Goal: Complete application form: Complete application form

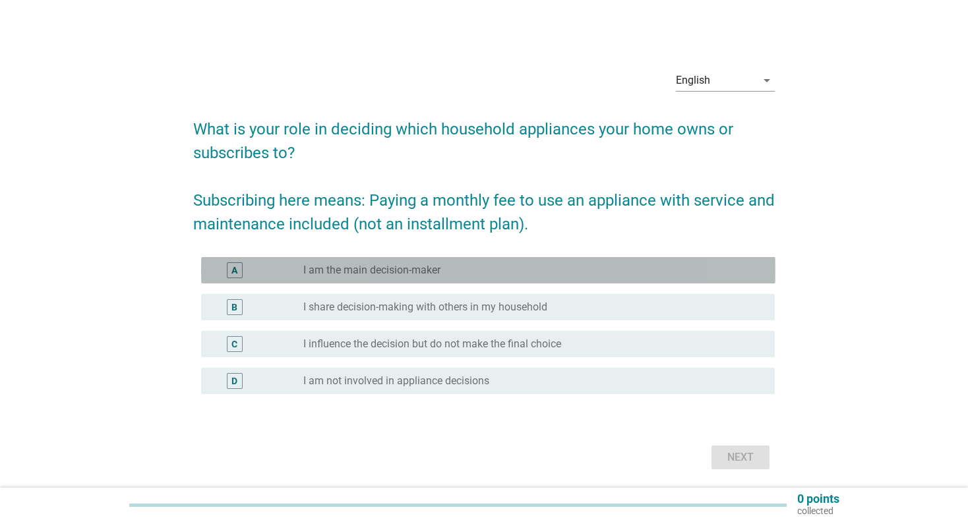
drag, startPoint x: 268, startPoint y: 262, endPoint x: 371, endPoint y: 299, distance: 109.0
click at [268, 263] on div "A" at bounding box center [258, 270] width 92 height 16
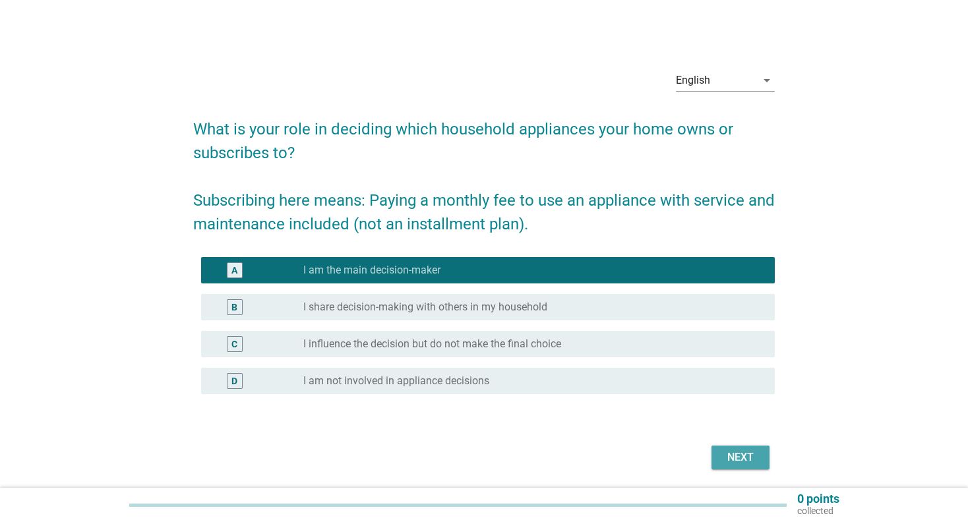
click at [751, 468] on button "Next" at bounding box center [740, 458] width 58 height 24
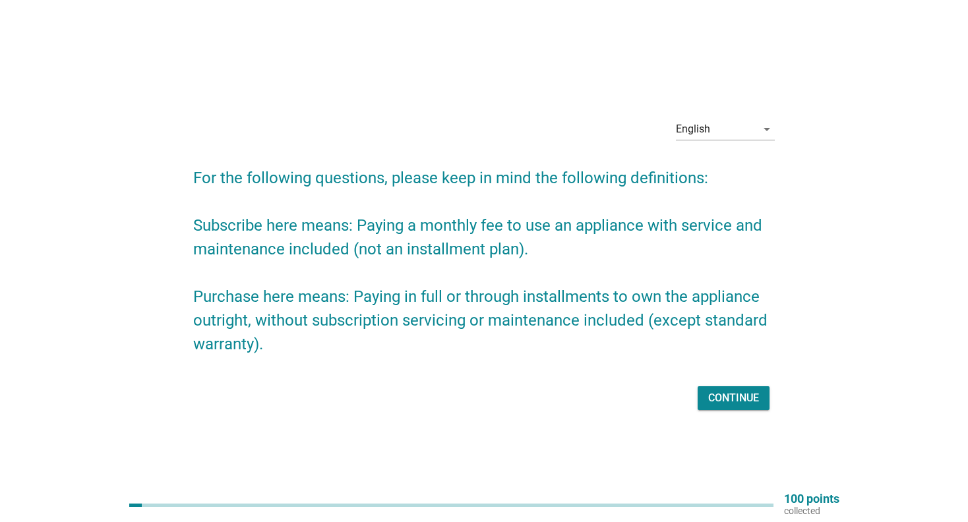
click at [741, 401] on div "Continue" at bounding box center [733, 398] width 51 height 16
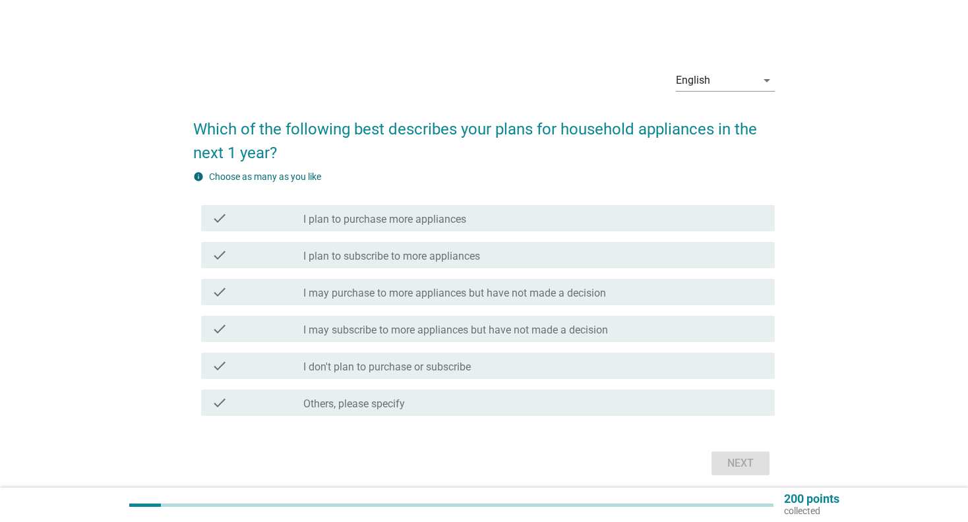
click at [487, 216] on div "check_box_outline_blank I plan to purchase more appliances" at bounding box center [533, 218] width 461 height 16
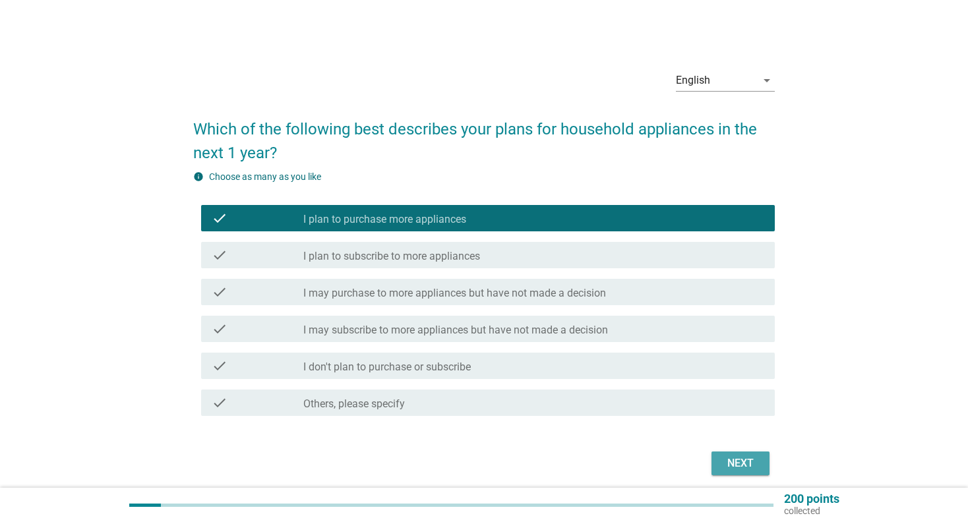
click at [747, 458] on div "Next" at bounding box center [740, 464] width 37 height 16
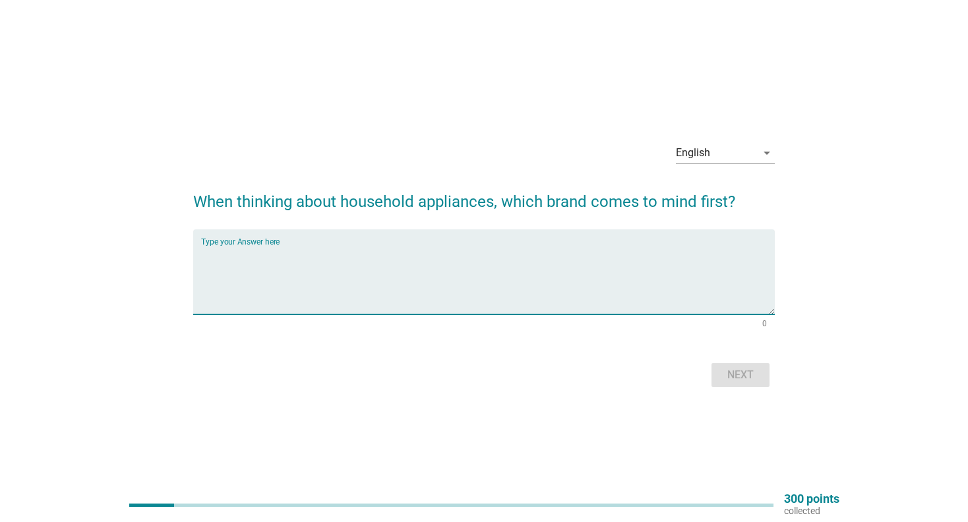
click at [353, 299] on textarea "Type your Answer here" at bounding box center [488, 279] width 574 height 69
type textarea "panasonic"
click at [756, 376] on div "Next" at bounding box center [740, 375] width 37 height 16
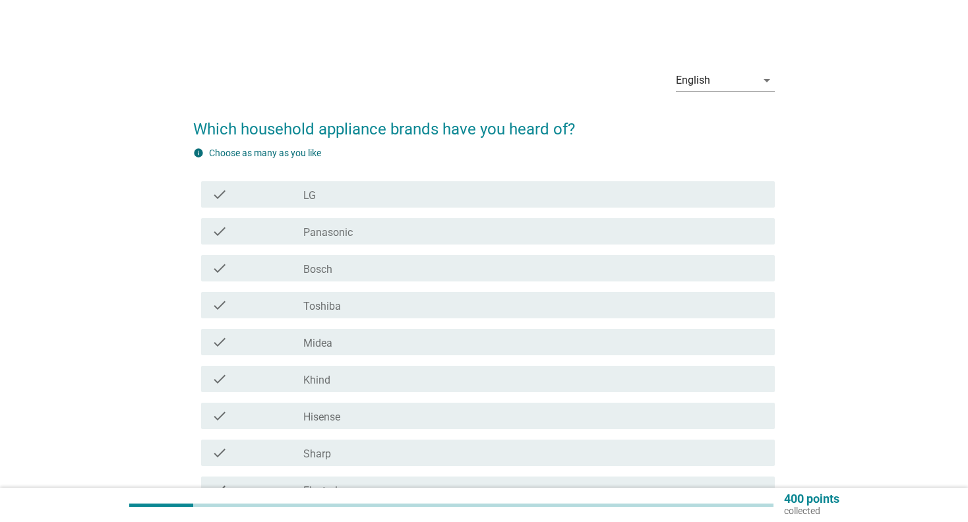
click at [361, 229] on div "check_box_outline_blank Panasonic" at bounding box center [533, 231] width 461 height 16
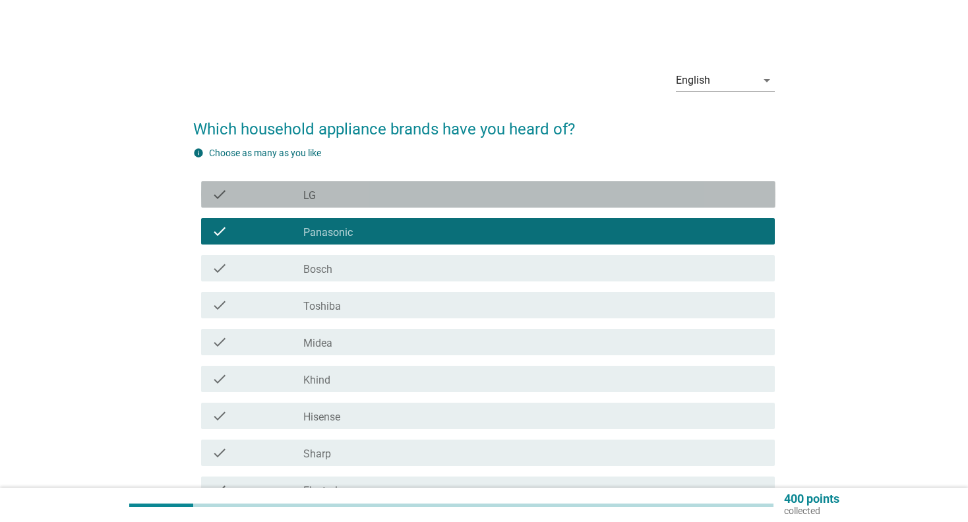
click at [374, 201] on div "check_box_outline_blank LG" at bounding box center [533, 195] width 461 height 16
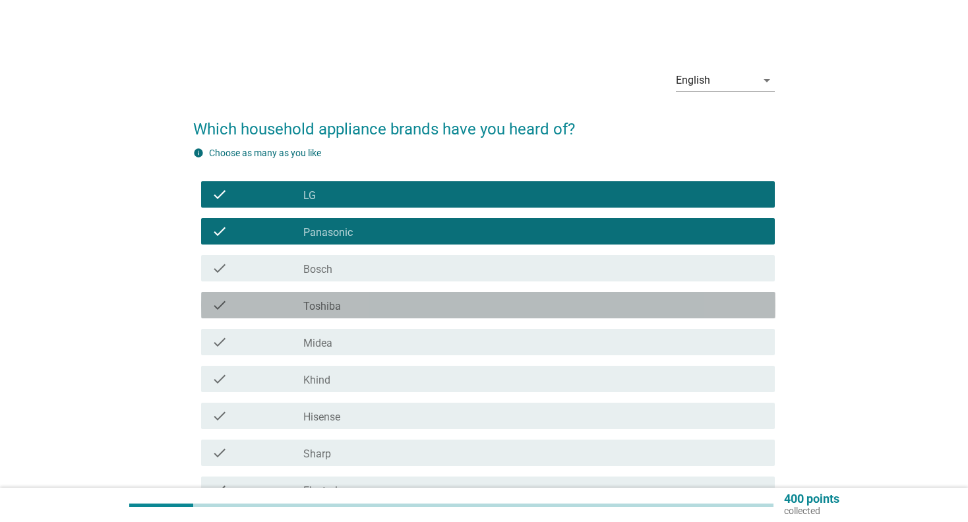
click at [373, 317] on div "check check_box_outline_blank Toshiba" at bounding box center [488, 305] width 574 height 26
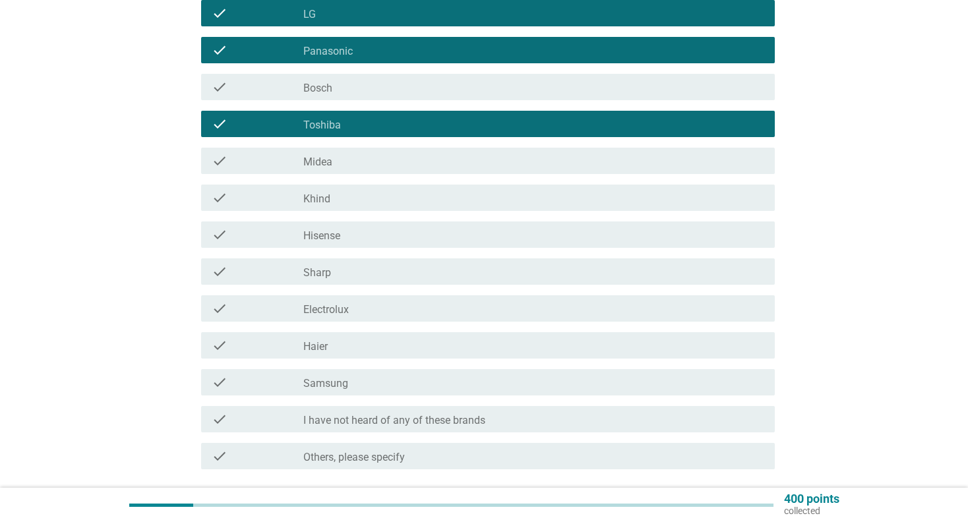
scroll to position [198, 0]
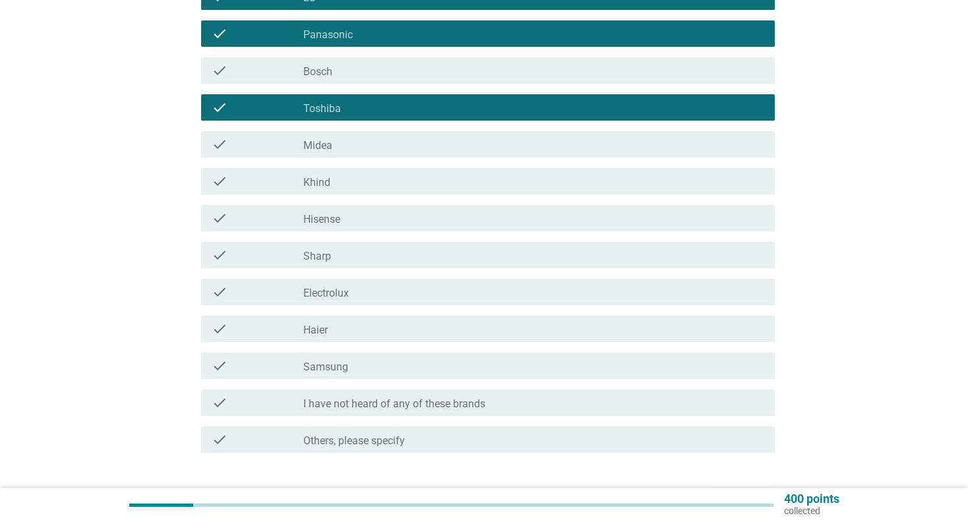
click at [372, 256] on div "check_box_outline_blank Sharp" at bounding box center [533, 255] width 461 height 16
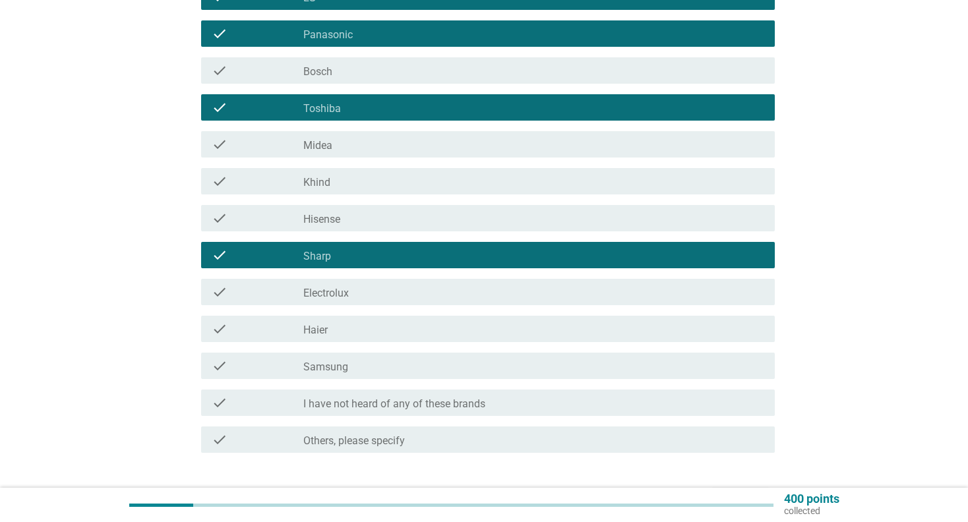
click at [394, 180] on div "check_box_outline_blank Khind" at bounding box center [533, 181] width 461 height 16
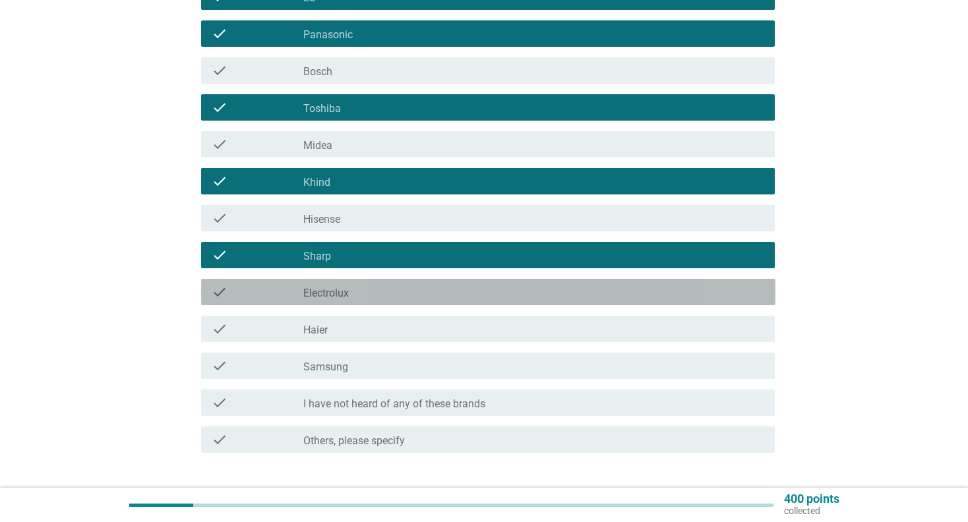
click at [387, 294] on div "check_box_outline_blank Electrolux" at bounding box center [533, 292] width 461 height 16
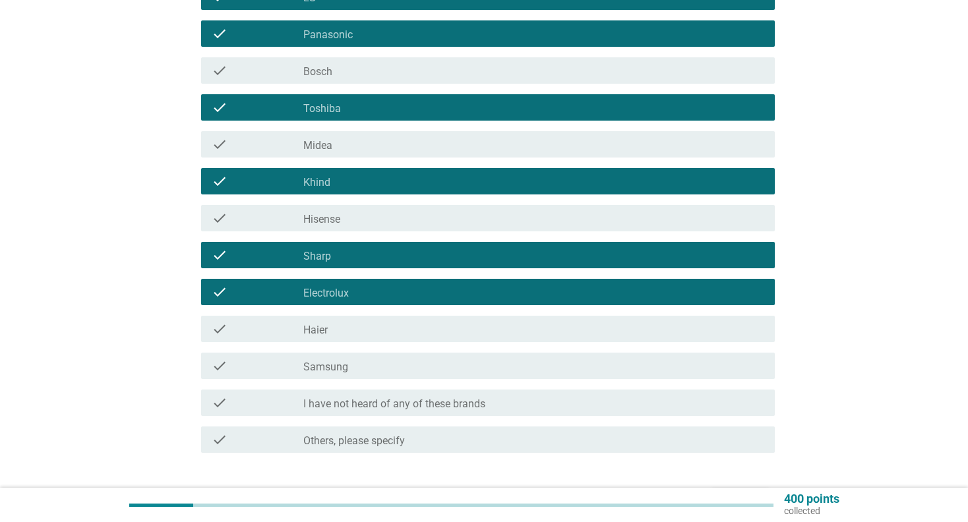
scroll to position [264, 0]
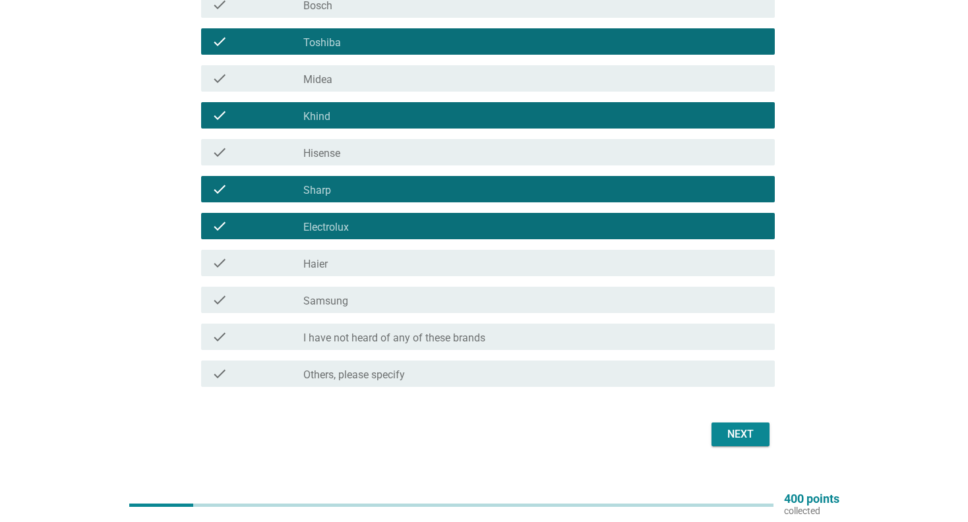
click at [387, 294] on div "check_box_outline_blank Samsung" at bounding box center [533, 300] width 461 height 16
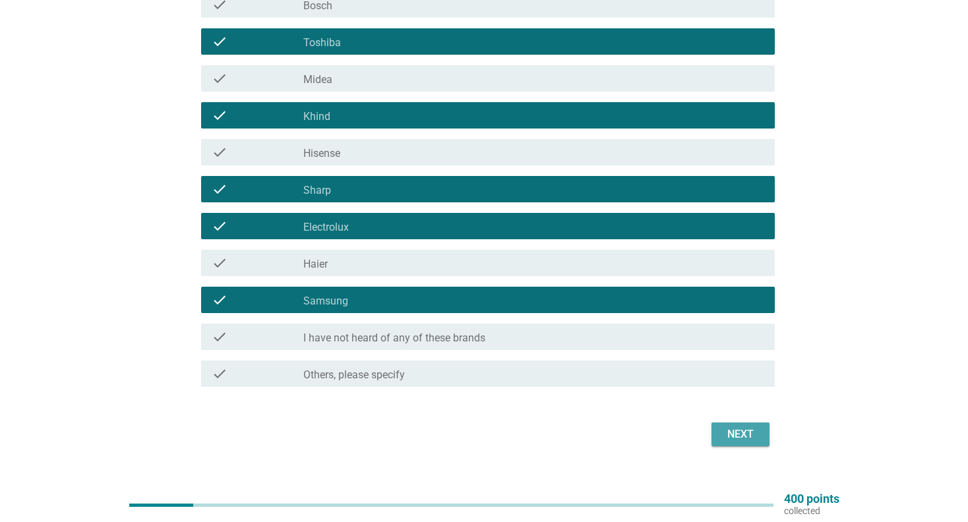
click at [740, 440] on div "Next" at bounding box center [740, 434] width 37 height 16
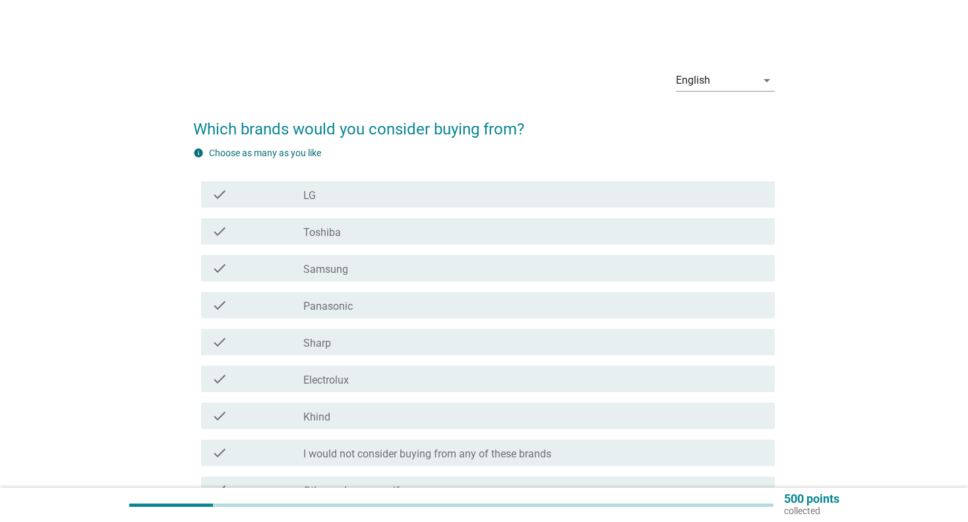
click at [414, 236] on div "check_box_outline_blank Toshiba" at bounding box center [533, 231] width 461 height 16
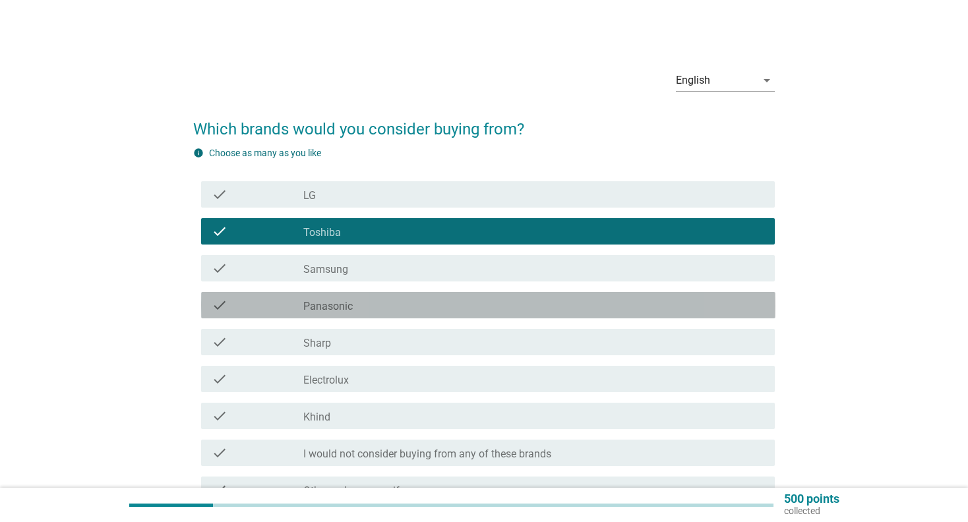
click at [392, 315] on div "check check_box_outline_blank Panasonic" at bounding box center [488, 305] width 574 height 26
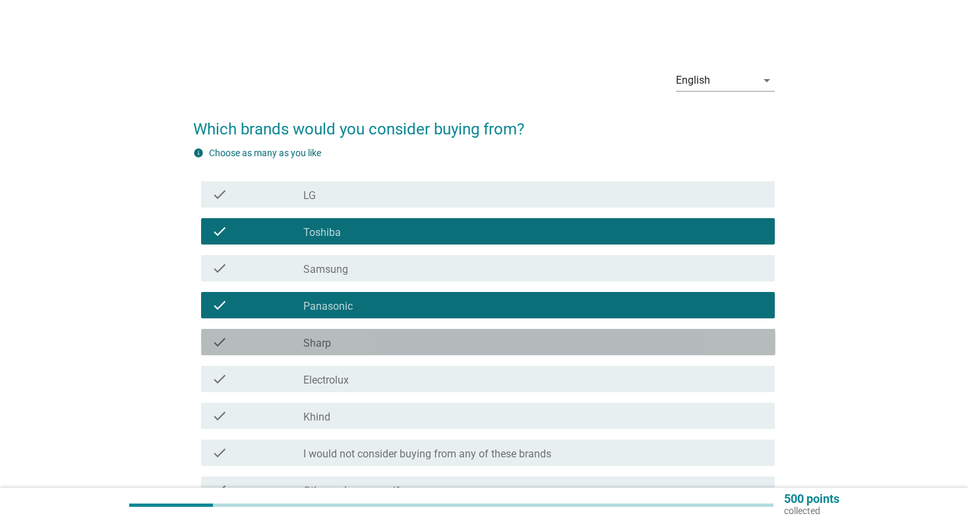
click at [390, 333] on div "check check_box_outline_blank Sharp" at bounding box center [488, 342] width 574 height 26
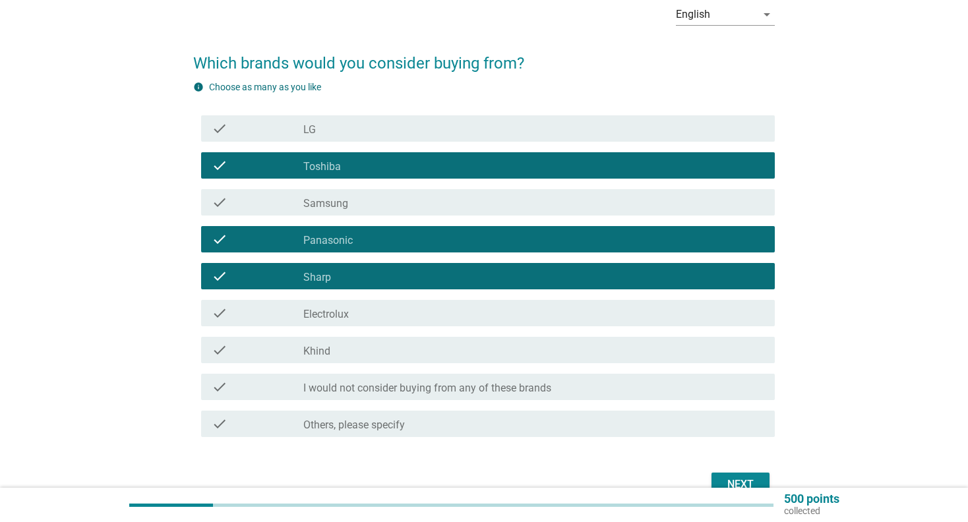
scroll to position [137, 0]
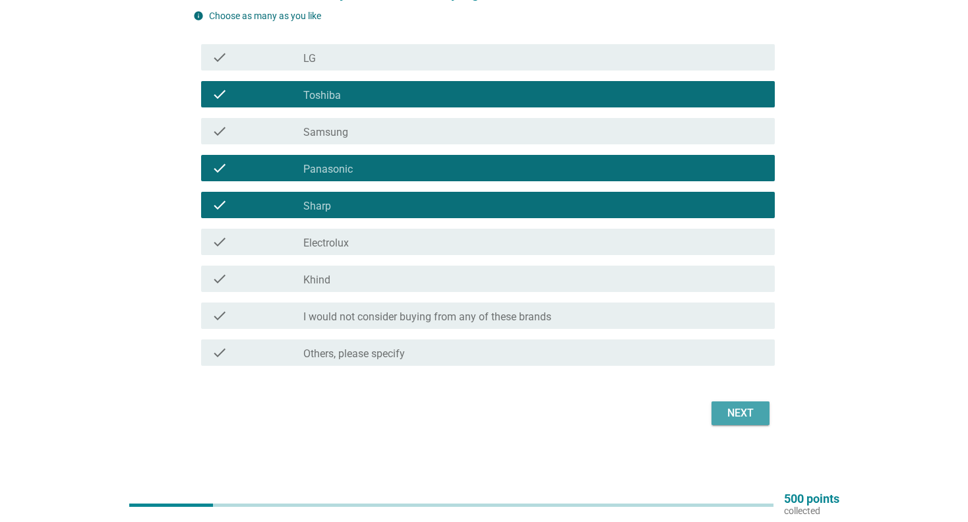
click at [738, 411] on div "Next" at bounding box center [740, 413] width 37 height 16
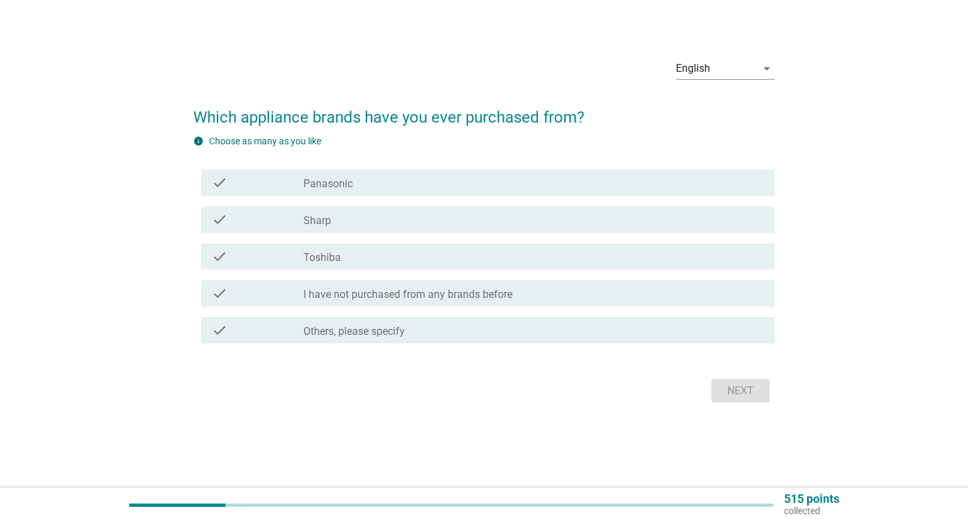
scroll to position [0, 0]
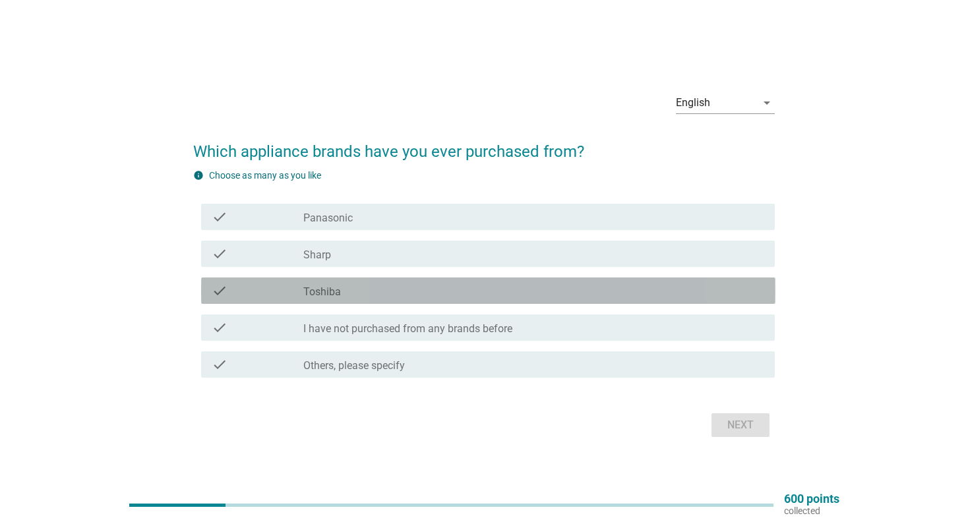
click at [435, 291] on div "check_box Toshiba" at bounding box center [533, 291] width 461 height 16
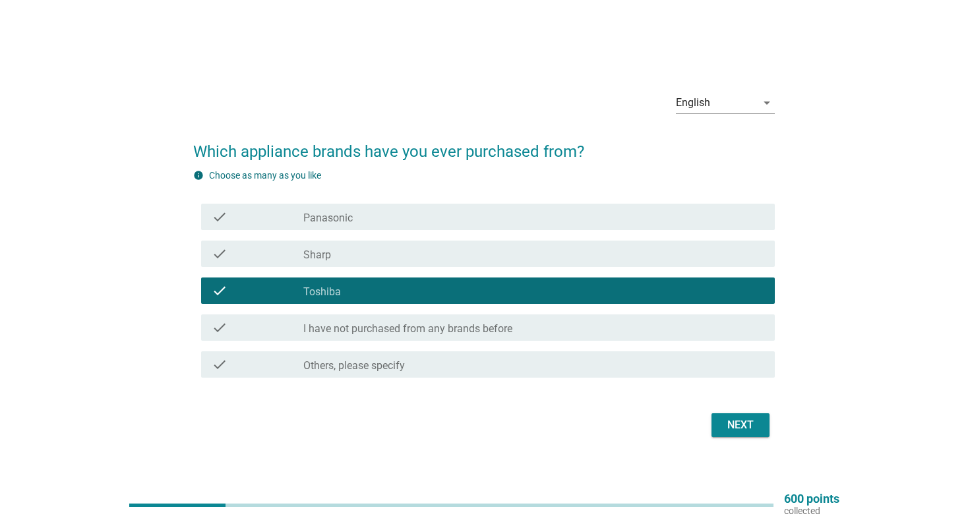
click at [440, 252] on div "check_box Sharp" at bounding box center [533, 254] width 461 height 16
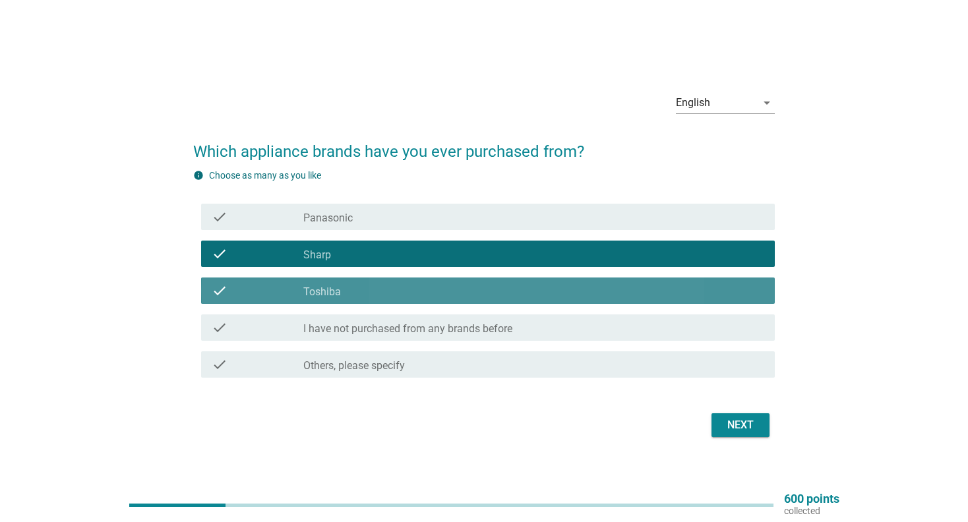
click at [440, 286] on div "check_box Toshiba" at bounding box center [533, 291] width 461 height 16
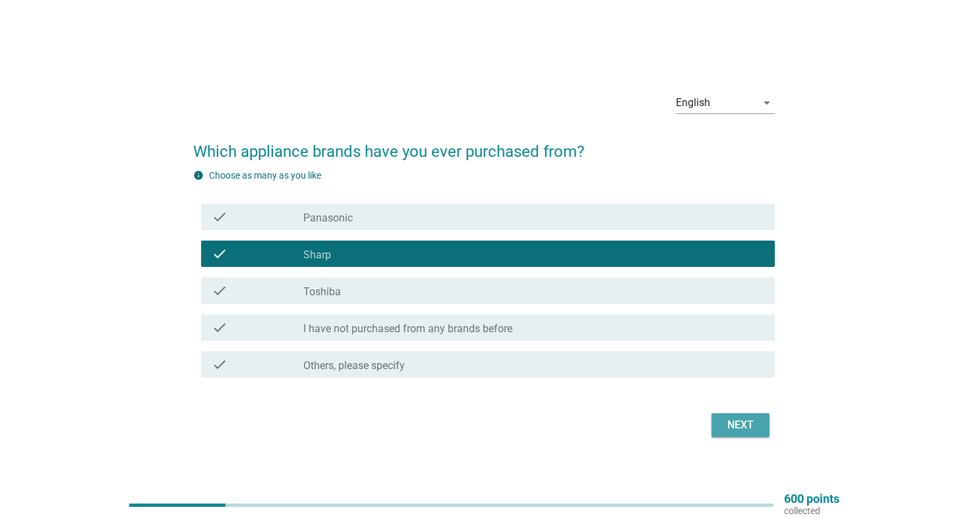
click at [735, 423] on div "Next" at bounding box center [740, 425] width 37 height 16
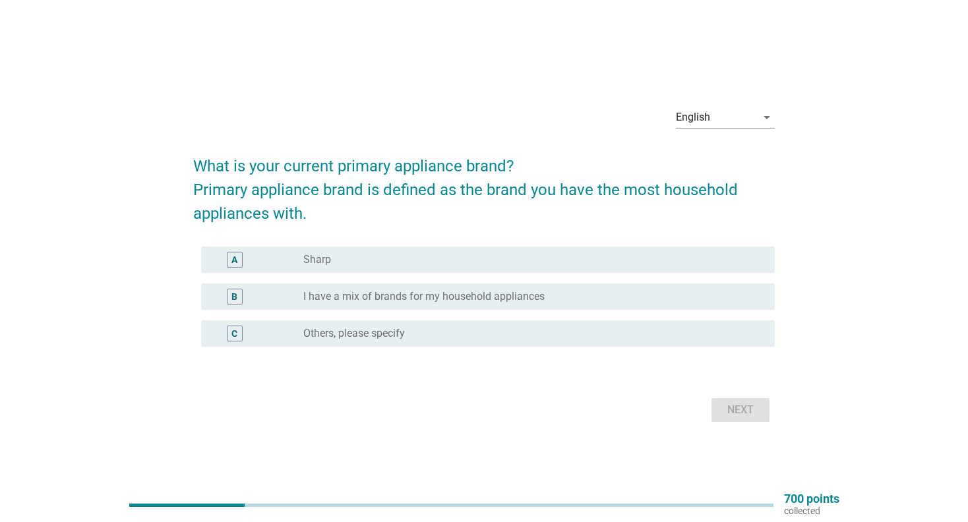
click at [432, 293] on label "I have a mix of brands for my household appliances" at bounding box center [423, 296] width 241 height 13
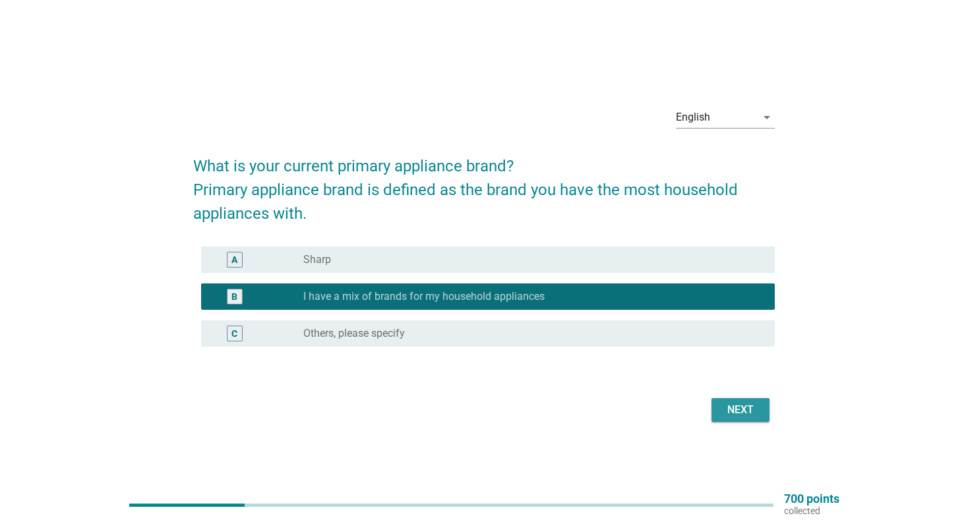
click at [750, 415] on div "Next" at bounding box center [740, 410] width 37 height 16
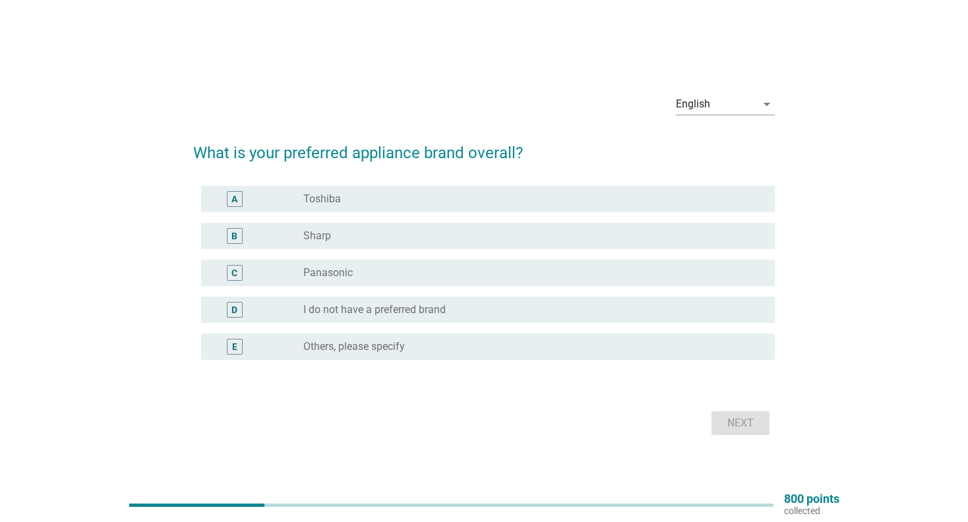
click at [332, 274] on label "Panasonic" at bounding box center [327, 272] width 49 height 13
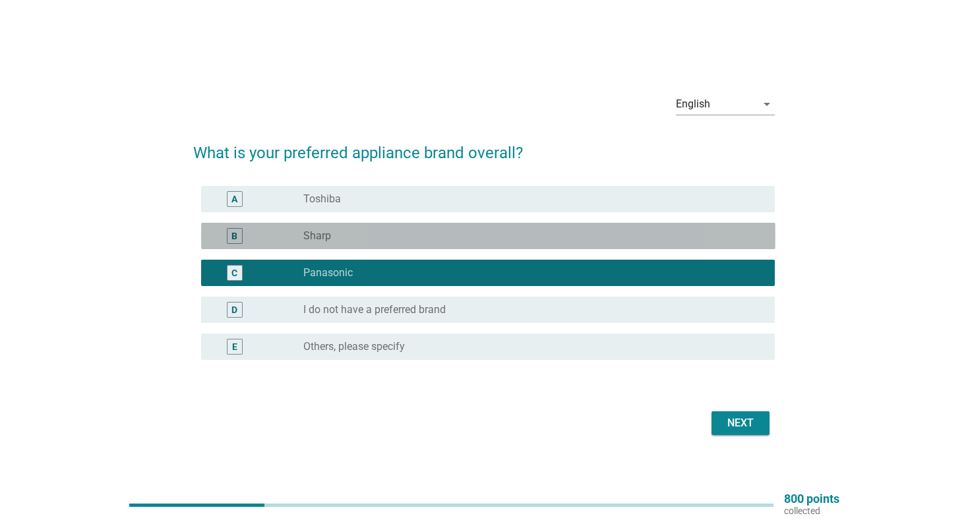
click at [344, 238] on div "radio_button_unchecked Sharp" at bounding box center [528, 235] width 450 height 13
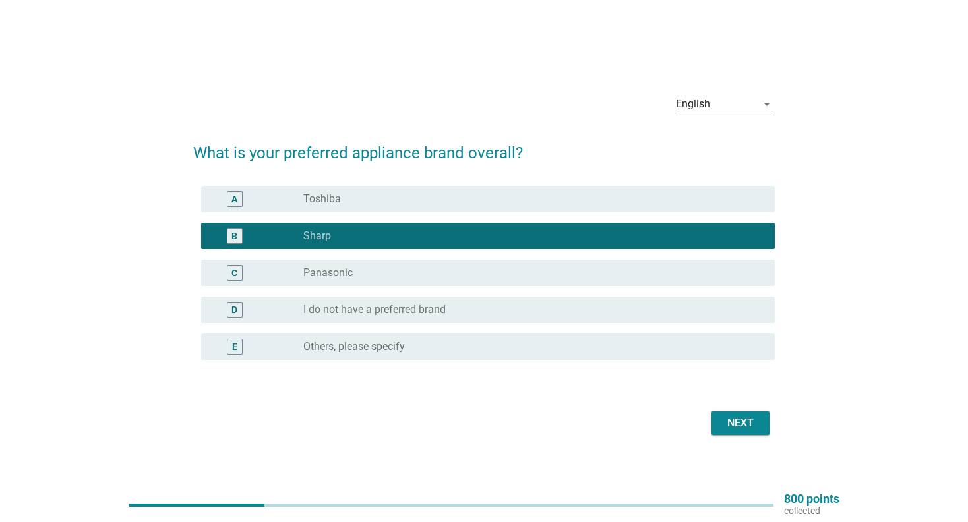
click at [477, 267] on div "radio_button_unchecked Panasonic" at bounding box center [528, 272] width 450 height 13
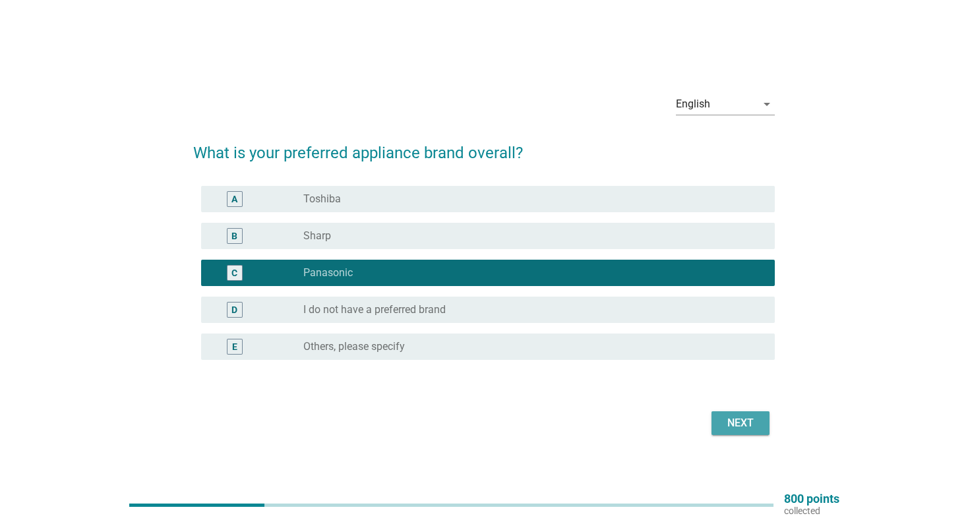
click at [742, 421] on div "Next" at bounding box center [740, 423] width 37 height 16
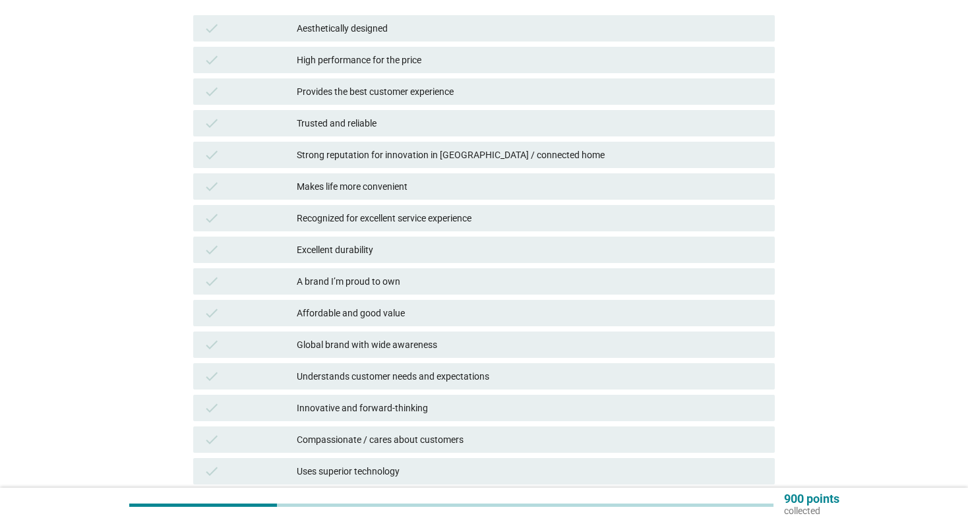
scroll to position [264, 0]
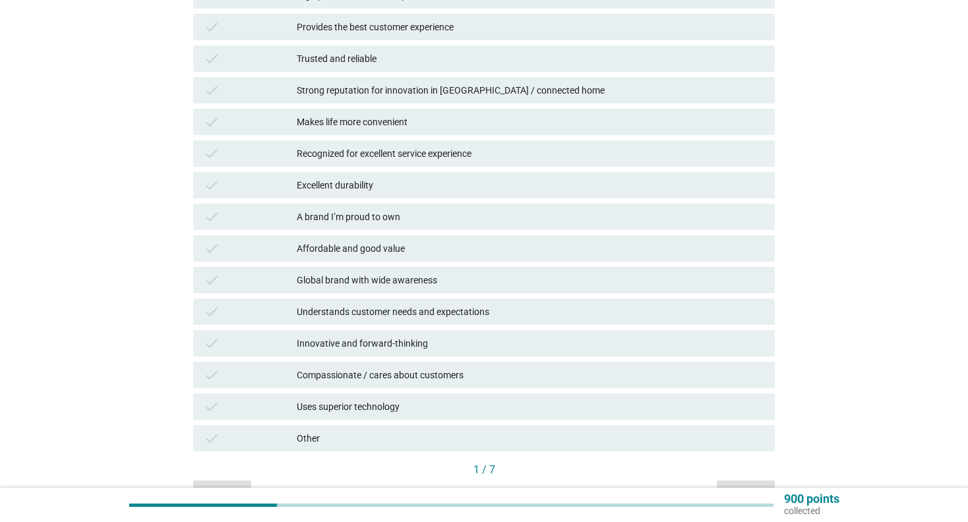
click at [429, 437] on div "Other" at bounding box center [530, 438] width 467 height 16
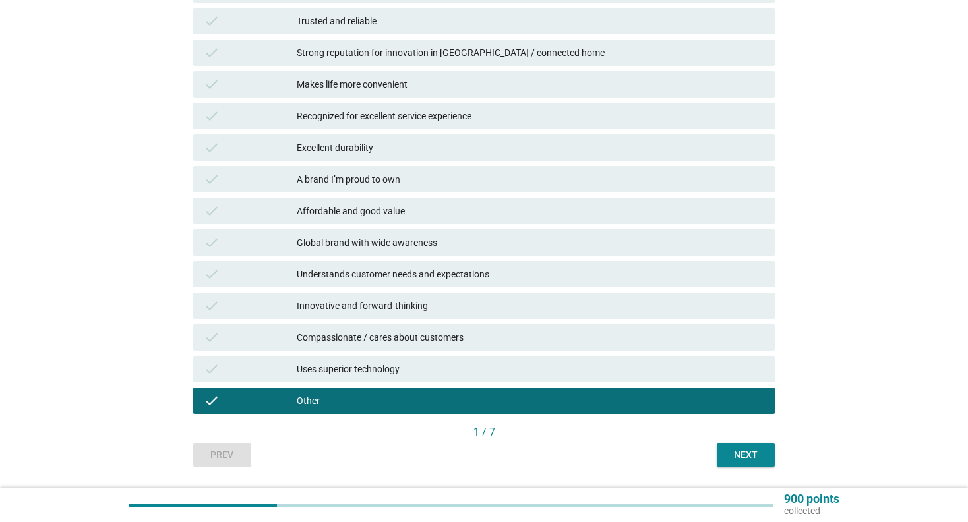
scroll to position [339, 0]
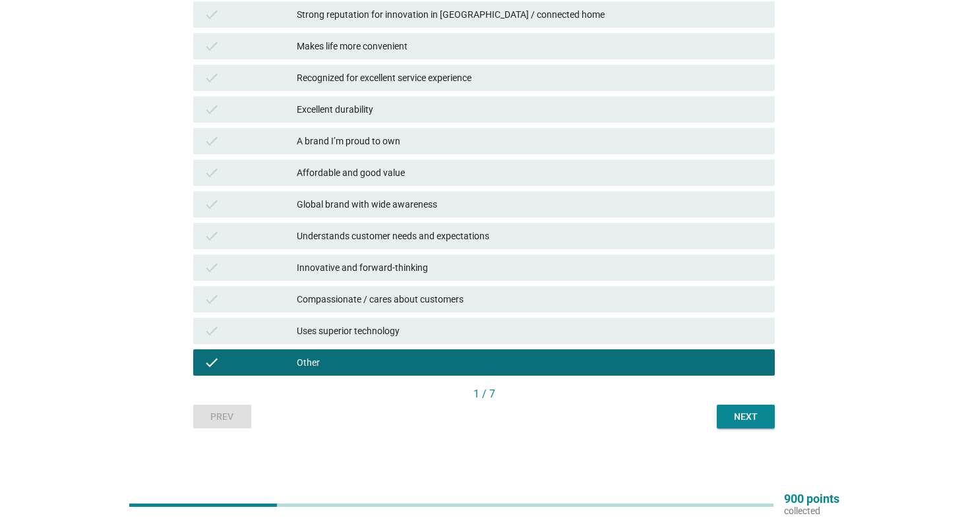
click at [748, 407] on button "Next" at bounding box center [746, 417] width 58 height 24
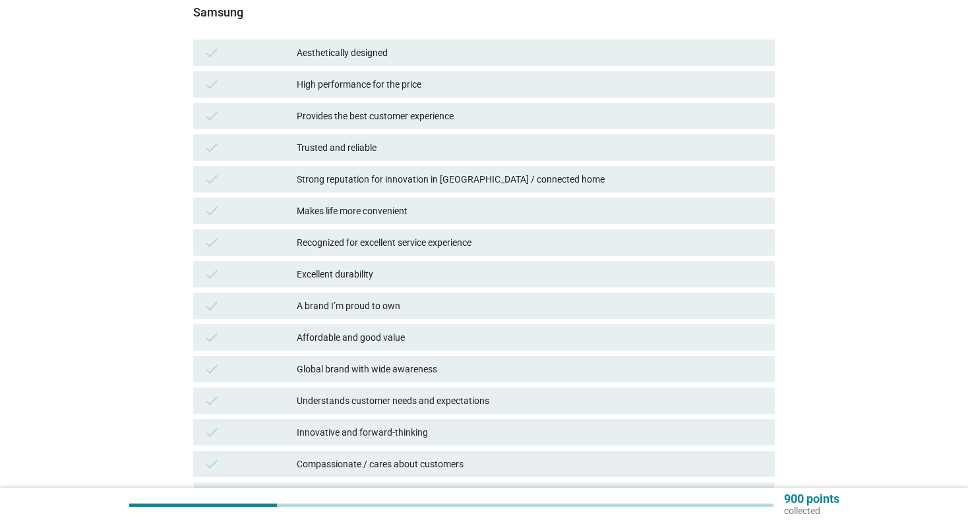
scroll to position [198, 0]
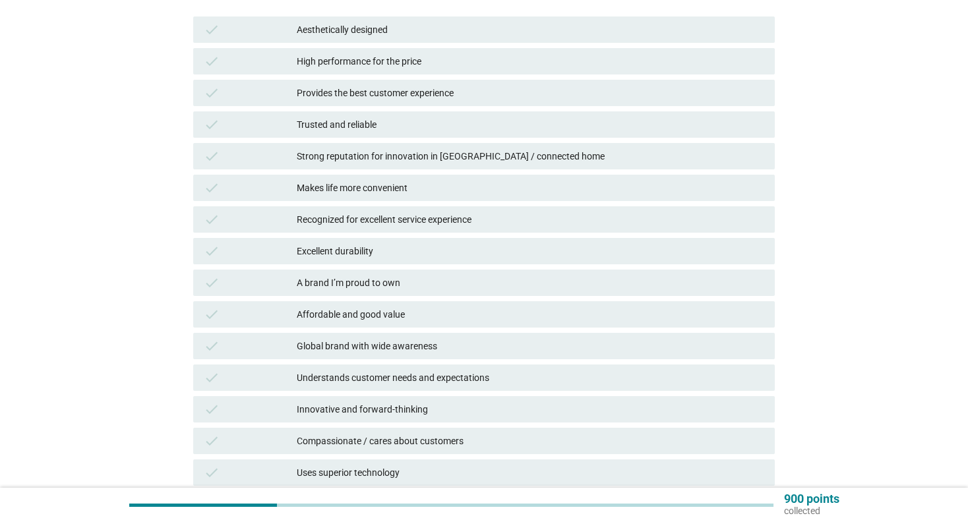
click at [442, 351] on div "Global brand with wide awareness" at bounding box center [530, 346] width 467 height 16
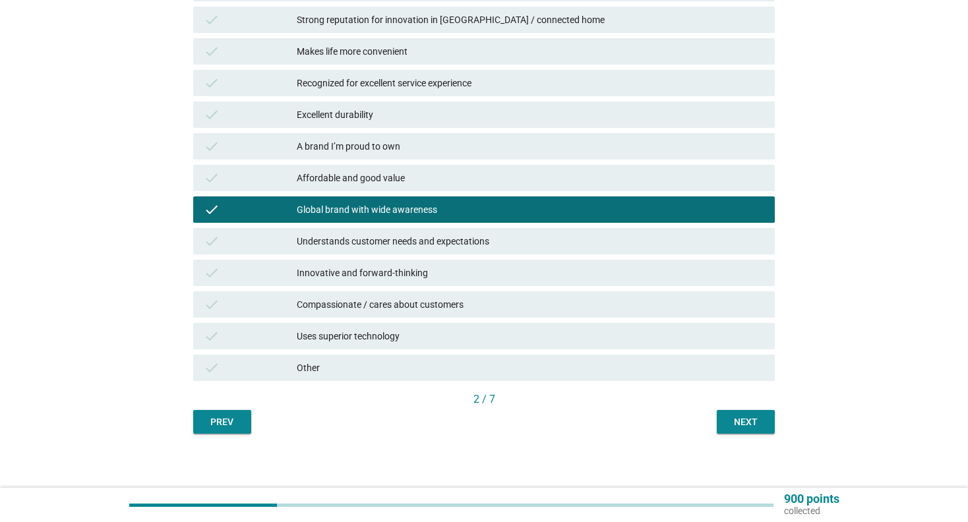
scroll to position [339, 0]
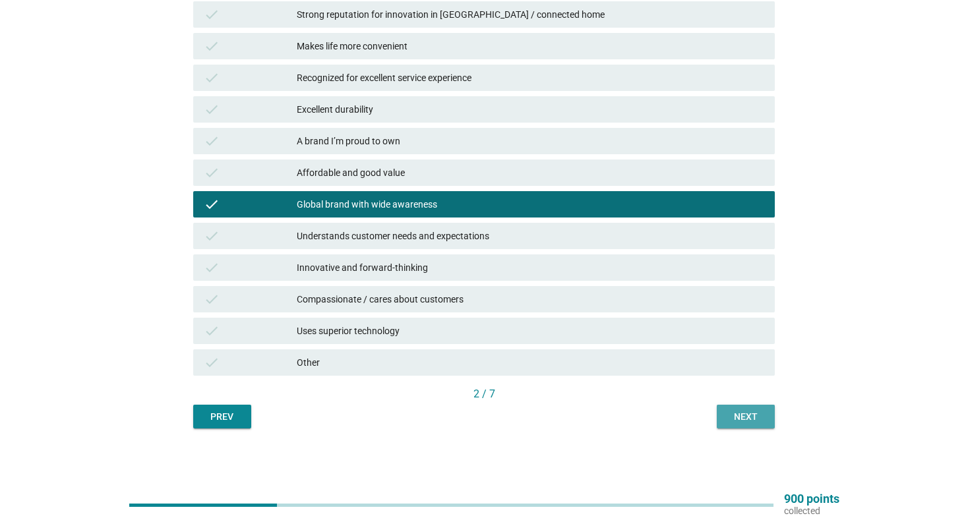
click at [728, 416] on div "Next" at bounding box center [745, 417] width 37 height 14
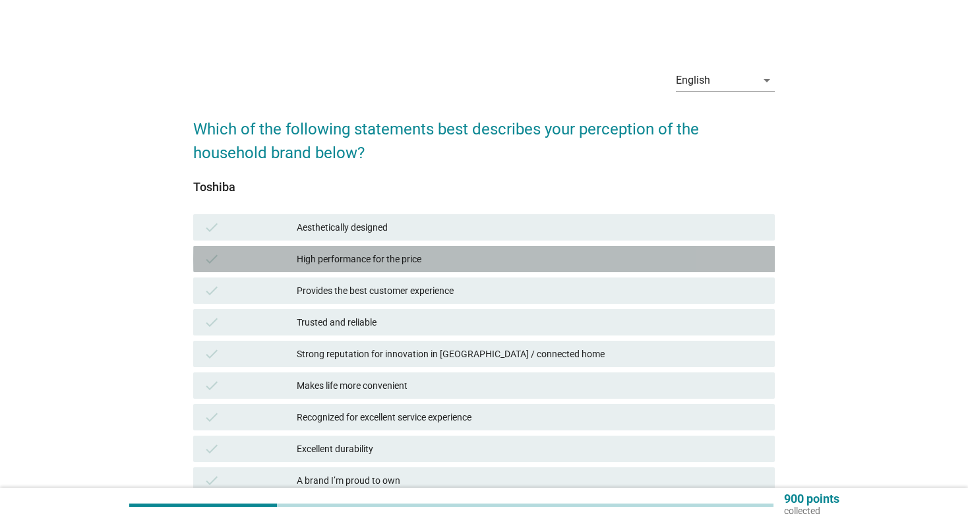
click at [479, 262] on div "High performance for the price" at bounding box center [530, 259] width 467 height 16
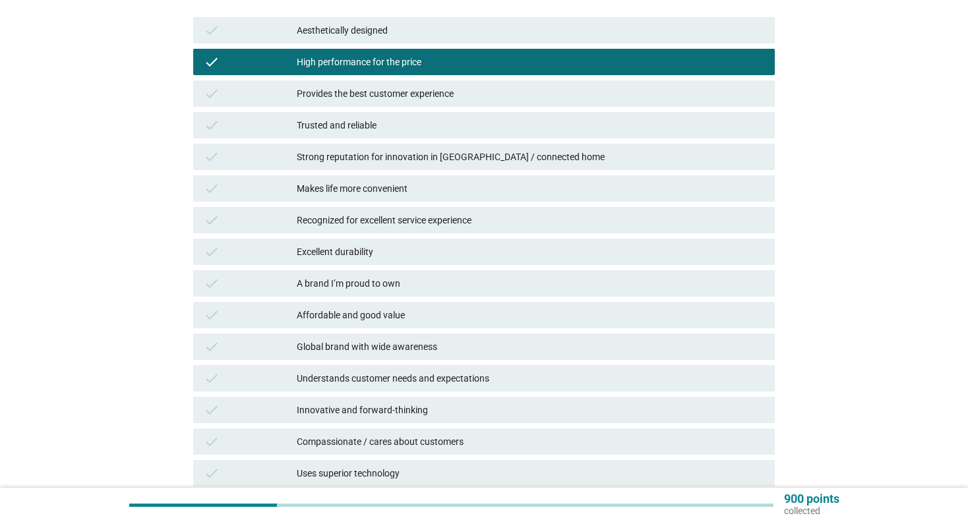
scroll to position [198, 0]
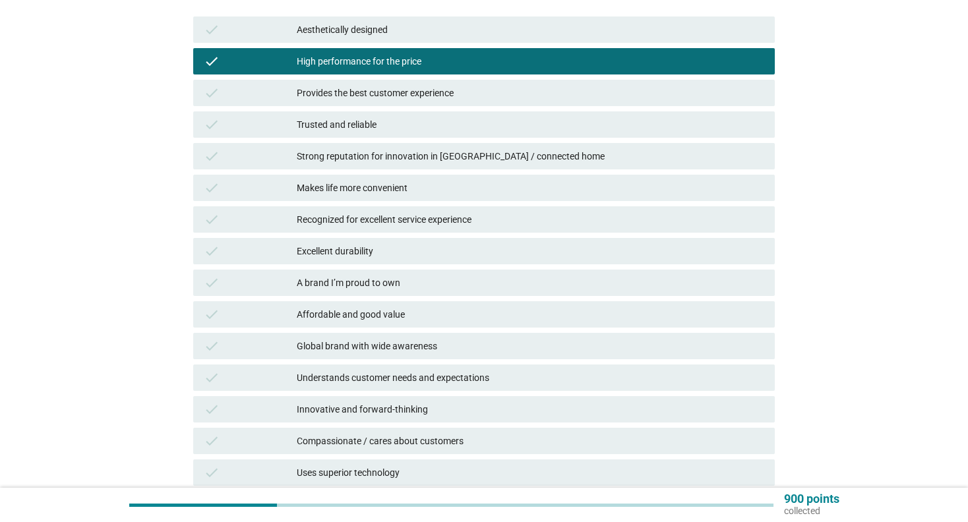
click at [481, 316] on div "Affordable and good value" at bounding box center [530, 315] width 467 height 16
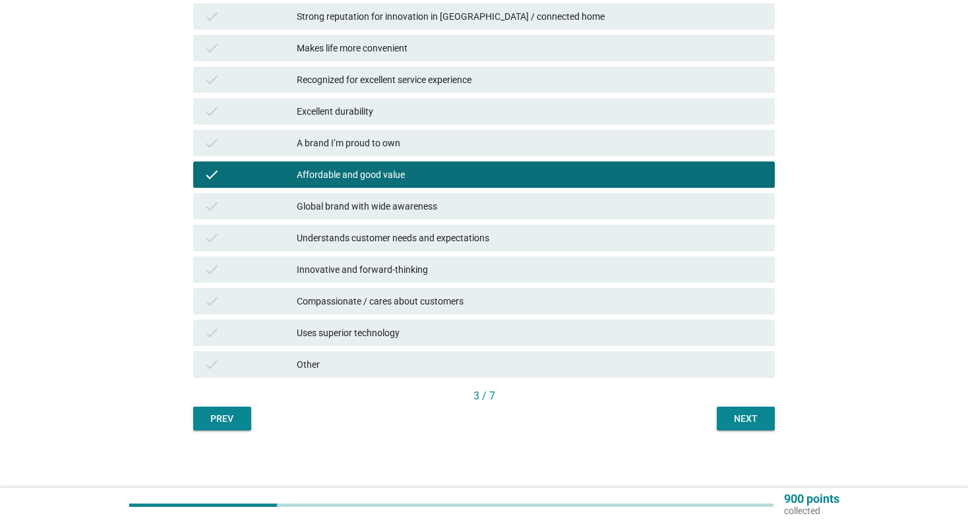
scroll to position [339, 0]
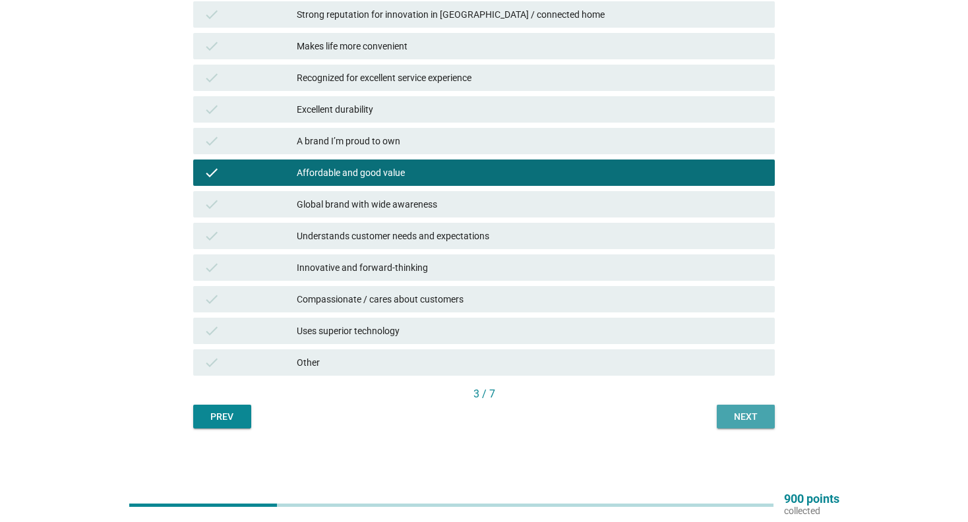
click at [734, 411] on div "Next" at bounding box center [745, 417] width 37 height 14
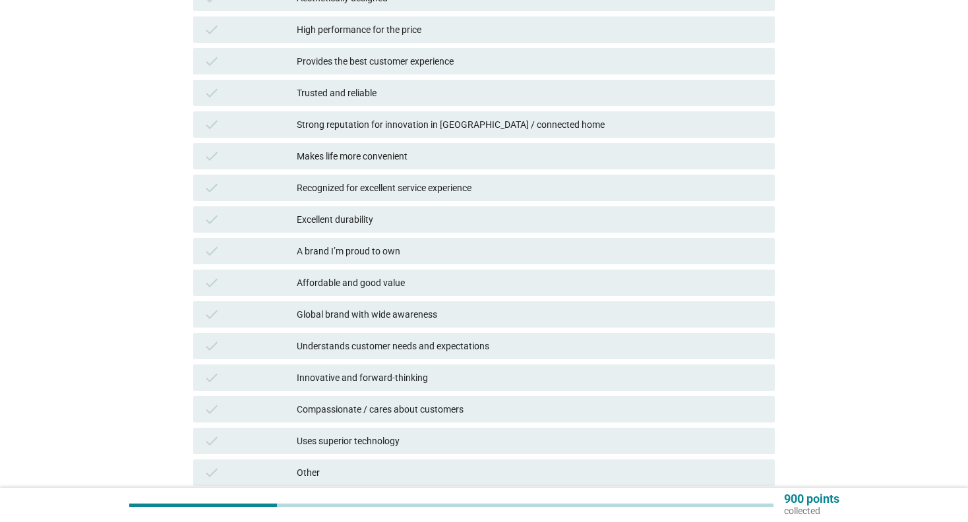
scroll to position [264, 0]
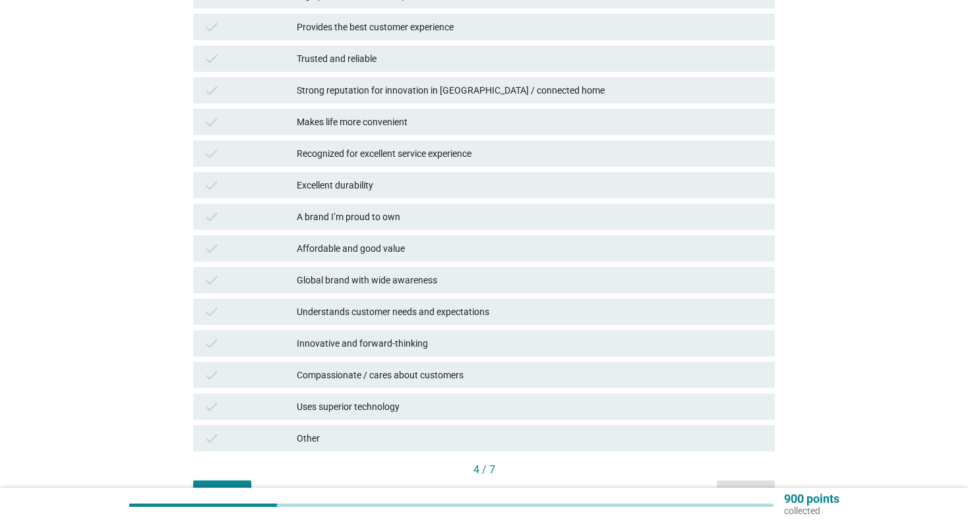
click at [337, 436] on div "Other" at bounding box center [530, 438] width 467 height 16
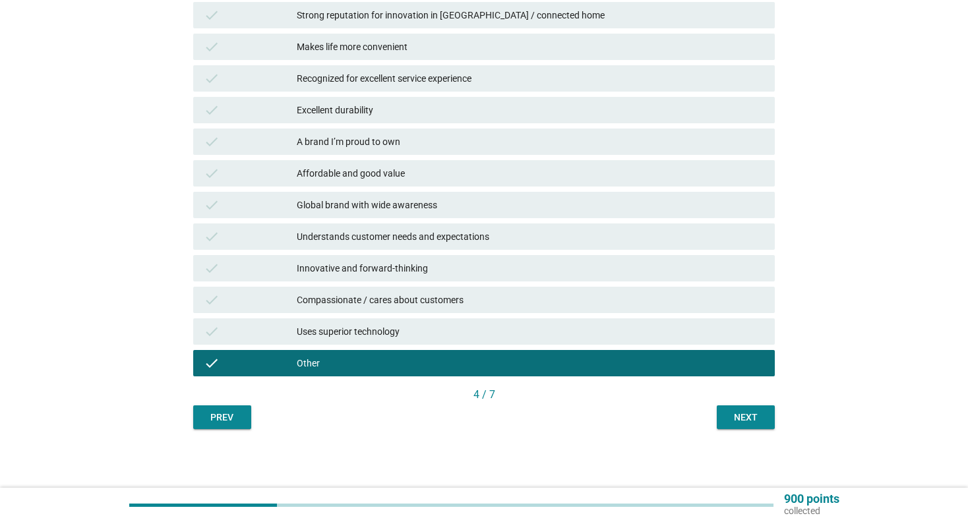
scroll to position [339, 0]
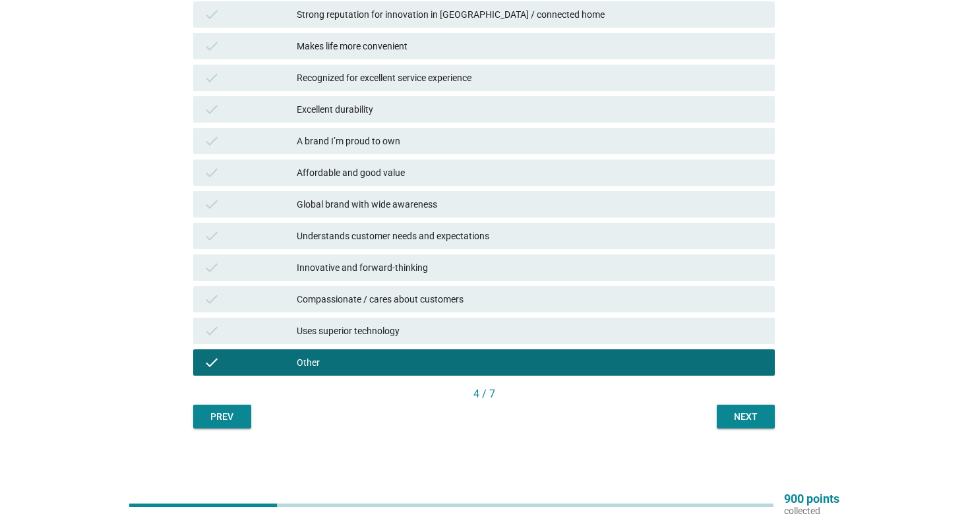
click at [744, 417] on div "Next" at bounding box center [745, 417] width 37 height 14
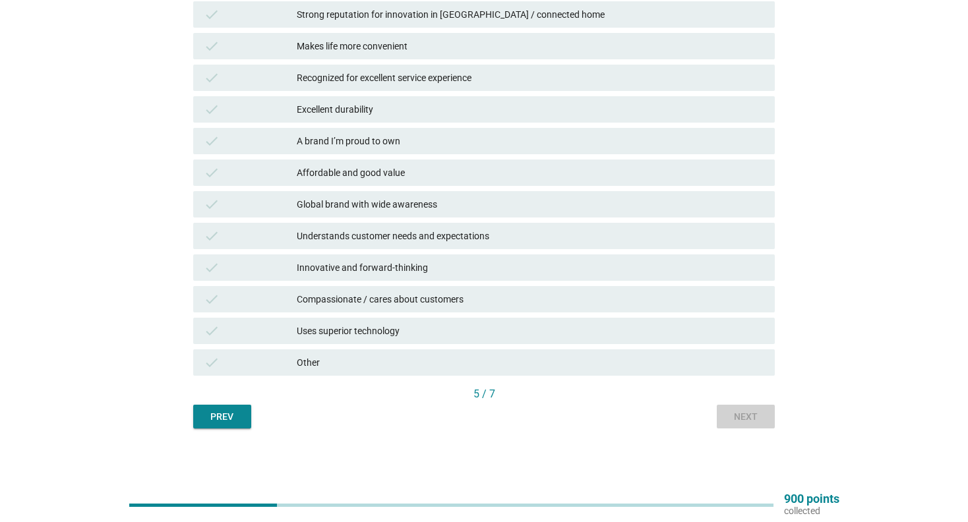
scroll to position [0, 0]
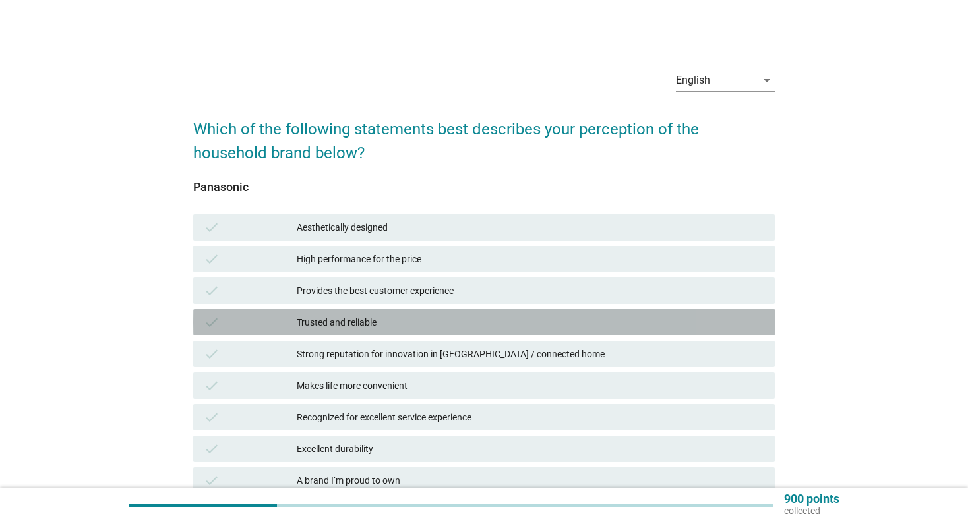
click at [300, 324] on div "Trusted and reliable" at bounding box center [530, 322] width 467 height 16
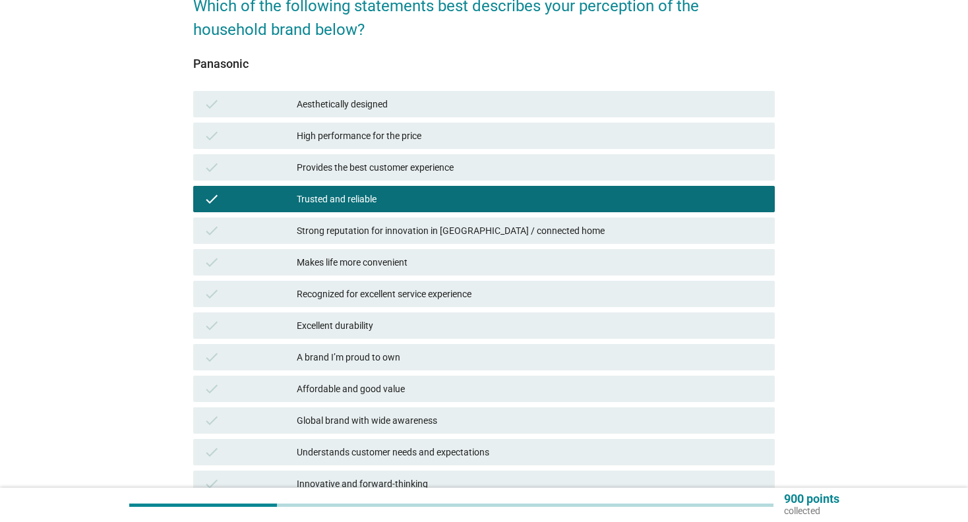
scroll to position [132, 0]
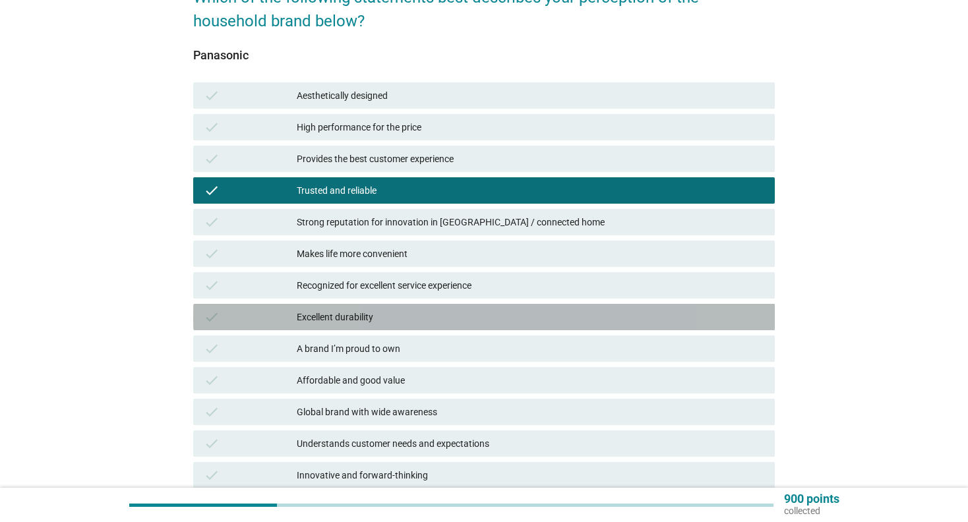
click at [305, 320] on div "Excellent durability" at bounding box center [530, 317] width 467 height 16
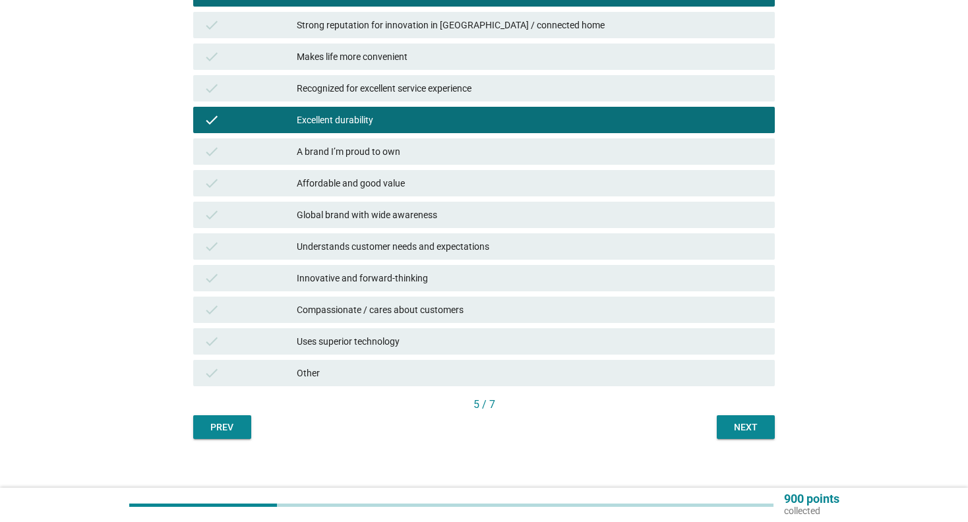
scroll to position [330, 0]
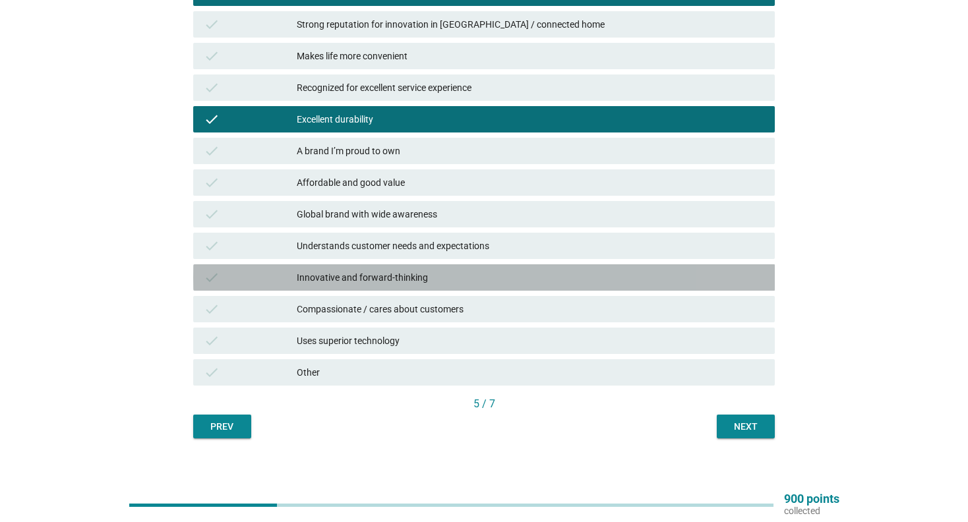
click at [326, 279] on div "Innovative and forward-thinking" at bounding box center [530, 278] width 467 height 16
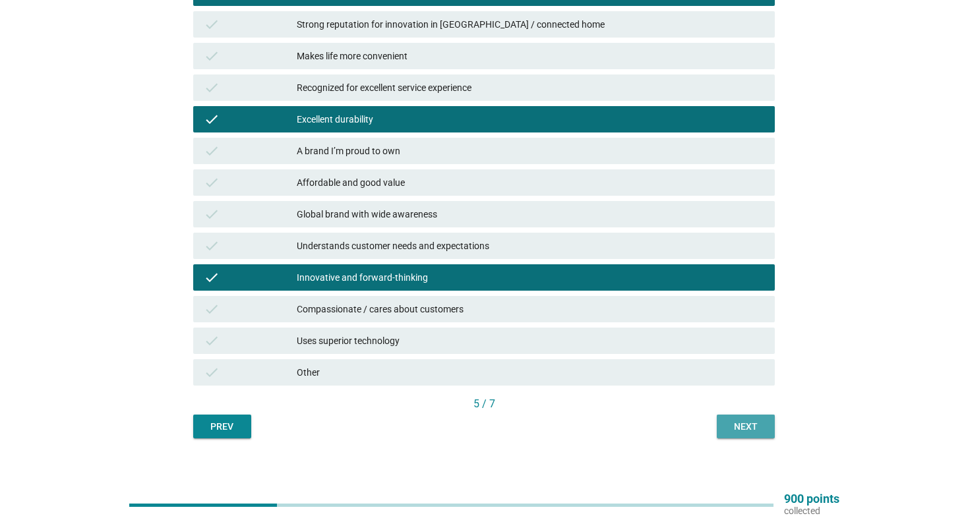
click at [735, 425] on div "Next" at bounding box center [745, 427] width 37 height 14
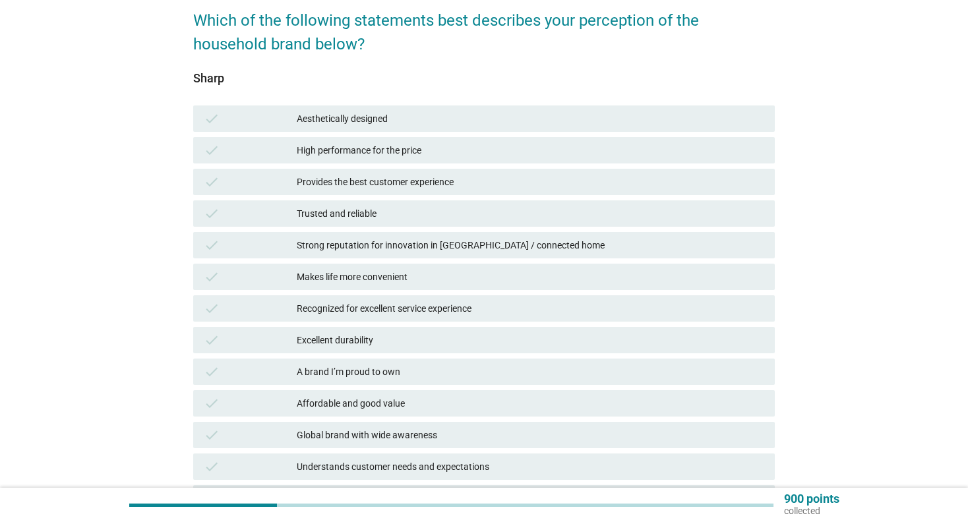
scroll to position [132, 0]
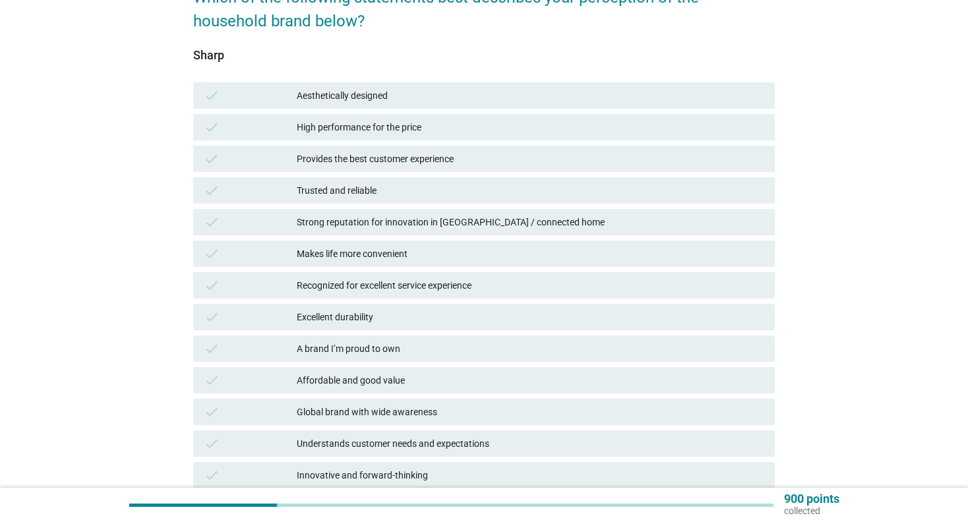
click at [383, 320] on div "Excellent durability" at bounding box center [530, 317] width 467 height 16
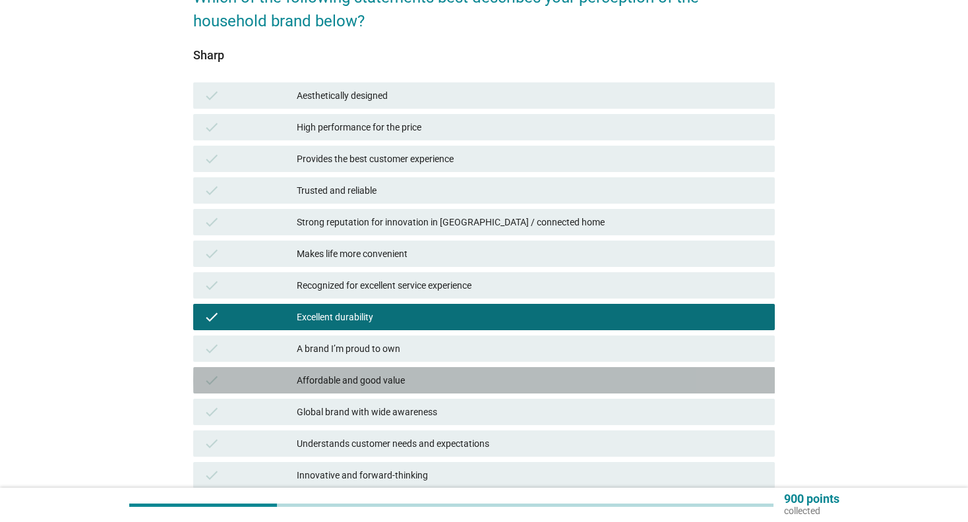
click at [385, 382] on div "Affordable and good value" at bounding box center [530, 380] width 467 height 16
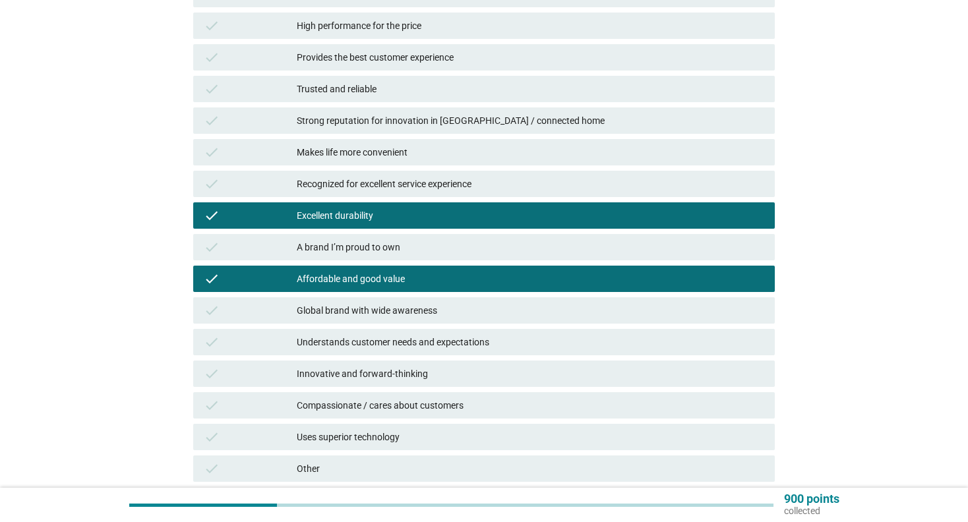
scroll to position [339, 0]
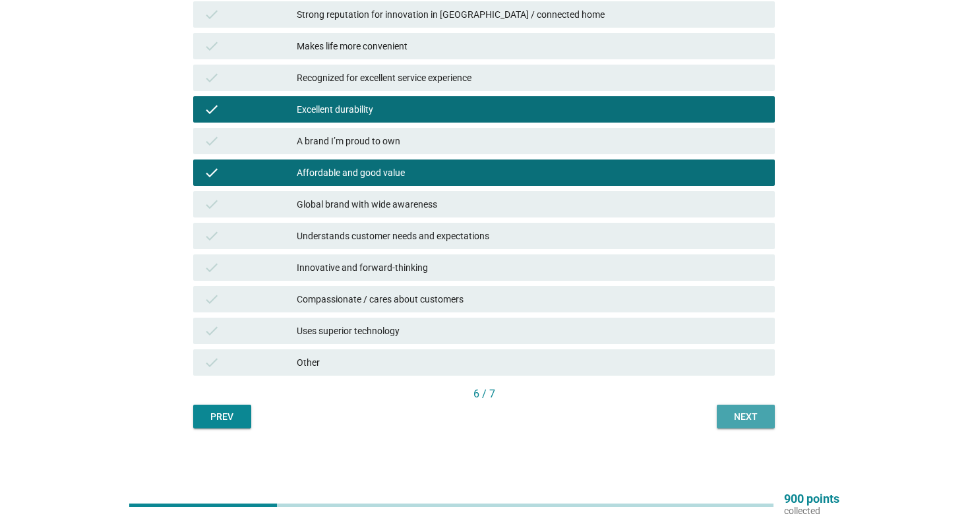
click at [740, 423] on div "Next" at bounding box center [745, 417] width 37 height 14
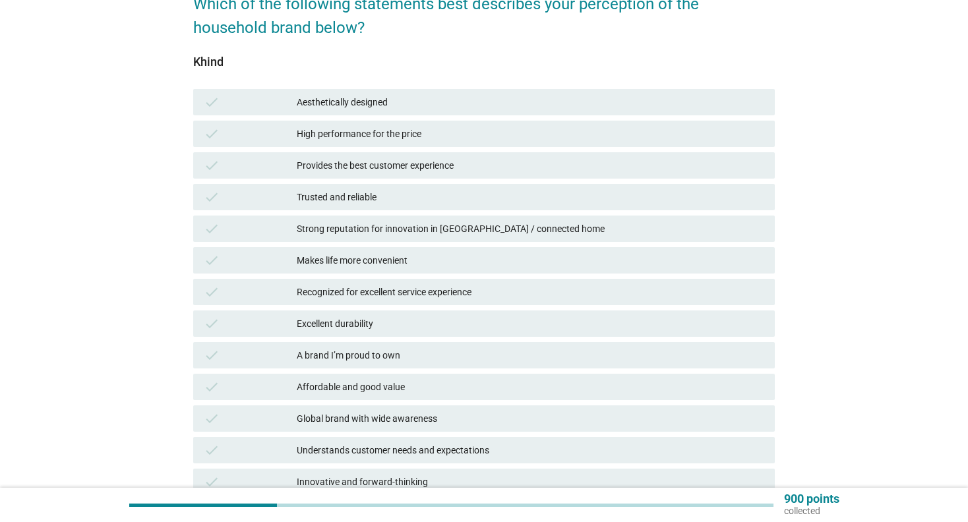
scroll to position [264, 0]
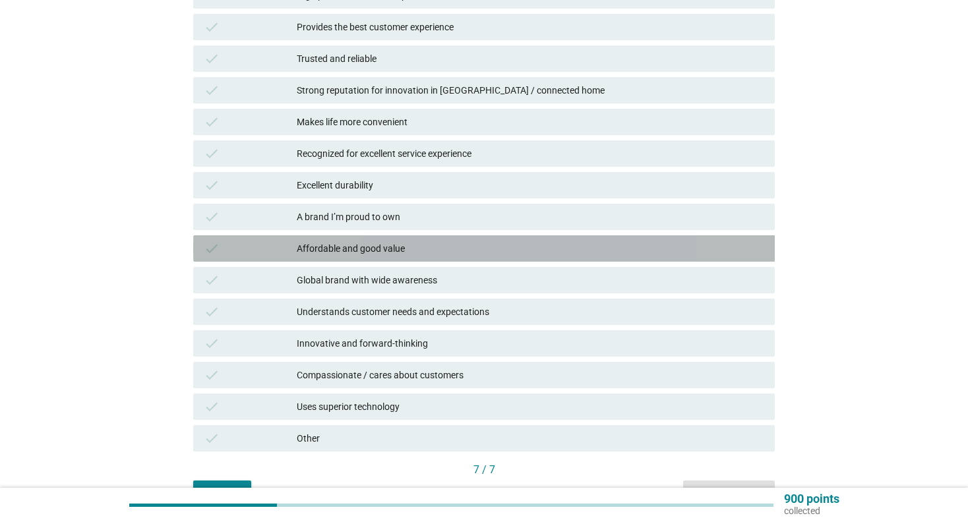
click at [403, 249] on div "Affordable and good value" at bounding box center [530, 249] width 467 height 16
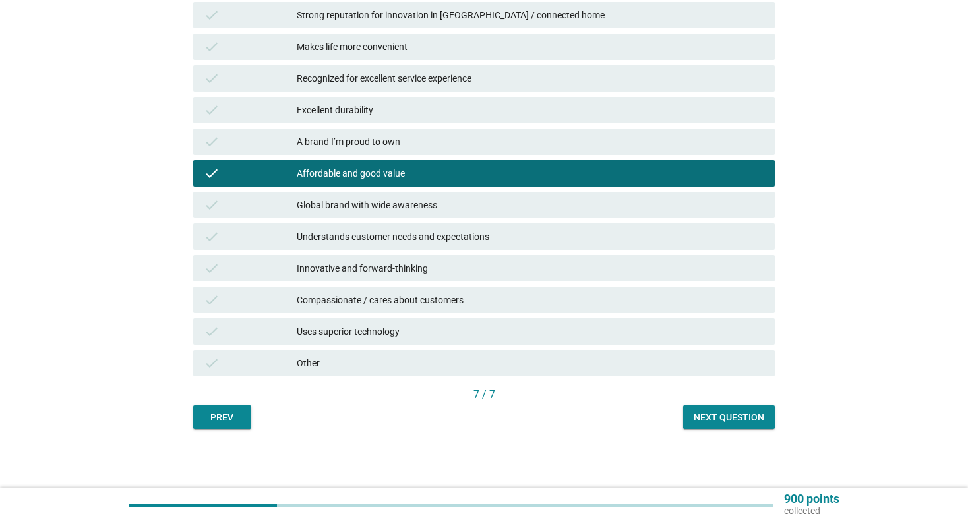
scroll to position [339, 0]
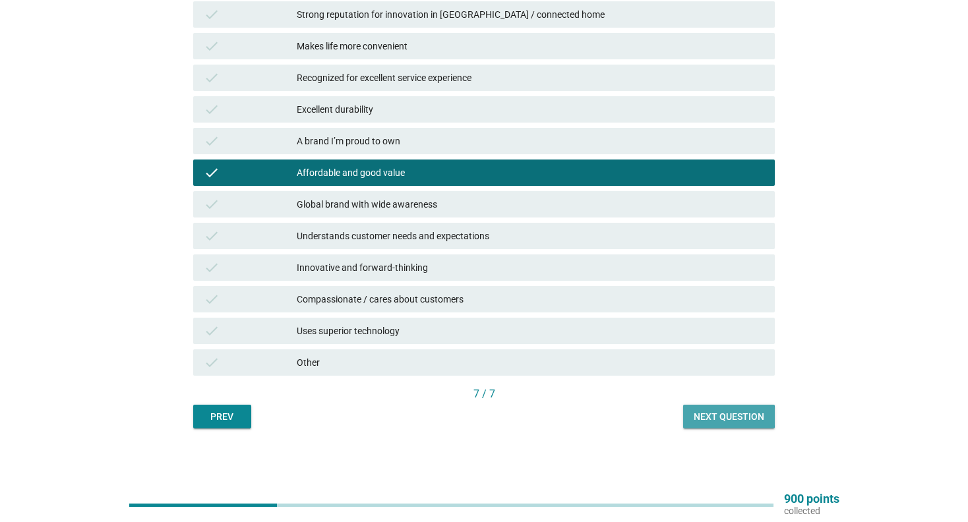
click at [717, 410] on div "Next question" at bounding box center [728, 417] width 71 height 14
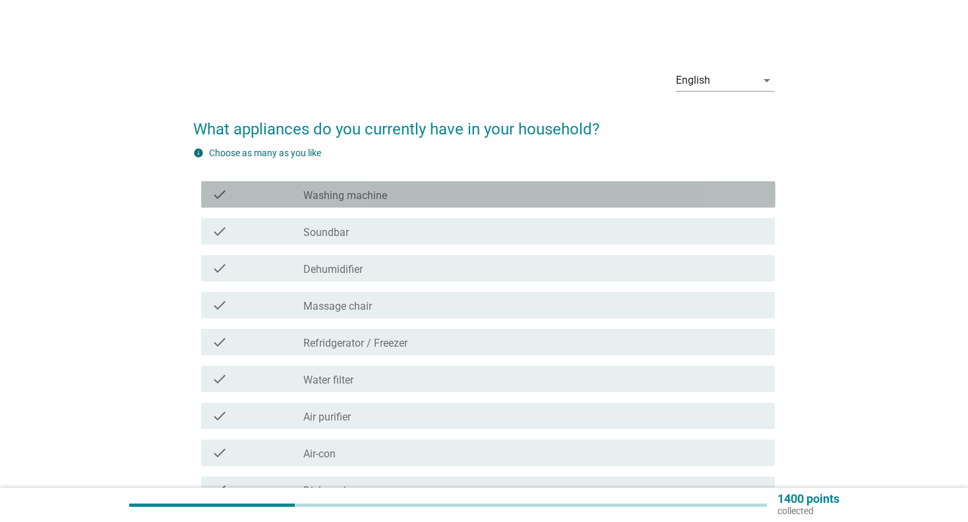
click at [421, 191] on div "check_box_outline_blank Washing machine" at bounding box center [533, 195] width 461 height 16
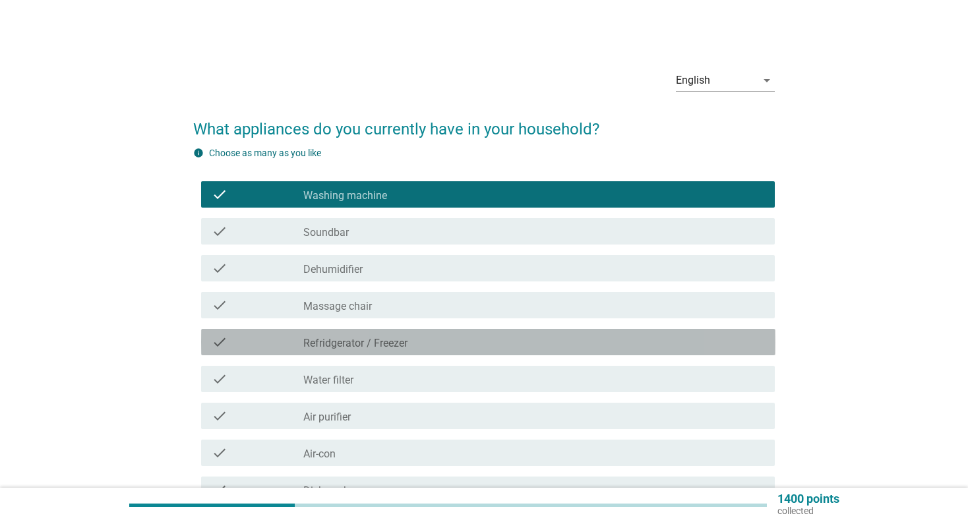
click at [438, 346] on div "check_box_outline_blank Refridgerator / [PERSON_NAME]" at bounding box center [533, 342] width 461 height 16
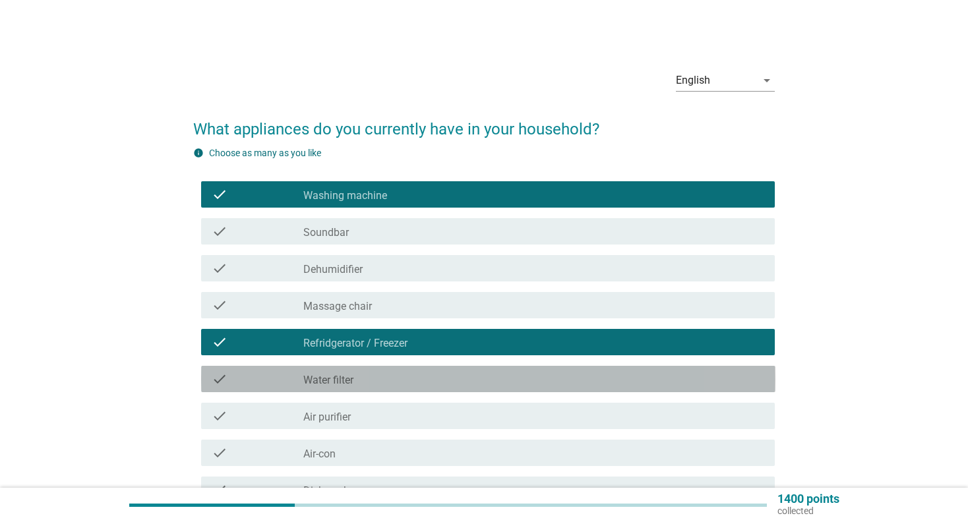
click at [421, 386] on div "check_box_outline_blank Water filter" at bounding box center [533, 379] width 461 height 16
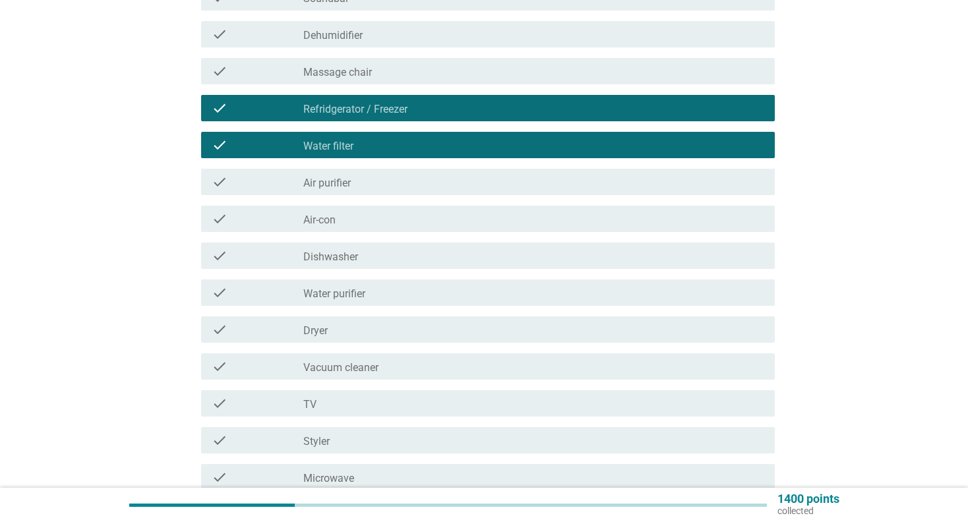
scroll to position [264, 0]
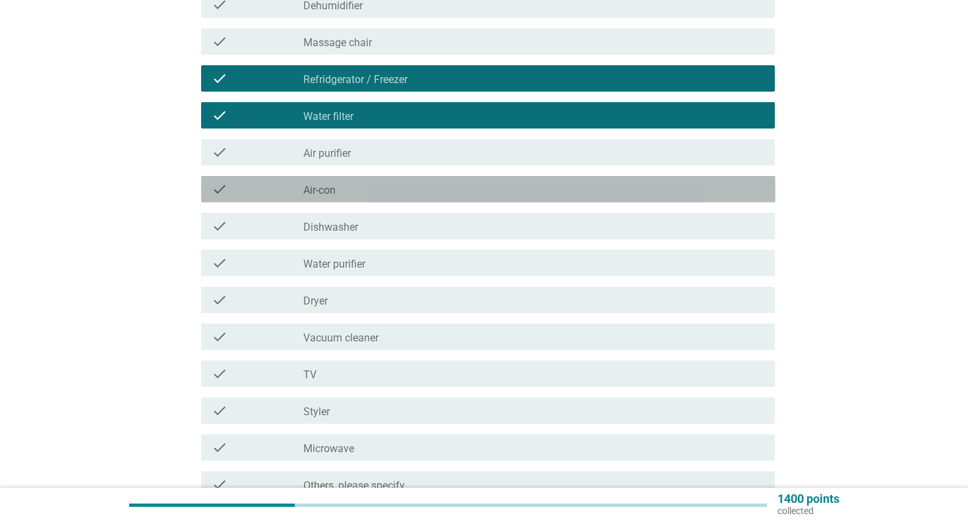
click at [401, 185] on div "check_box_outline_blank Air-con" at bounding box center [533, 189] width 461 height 16
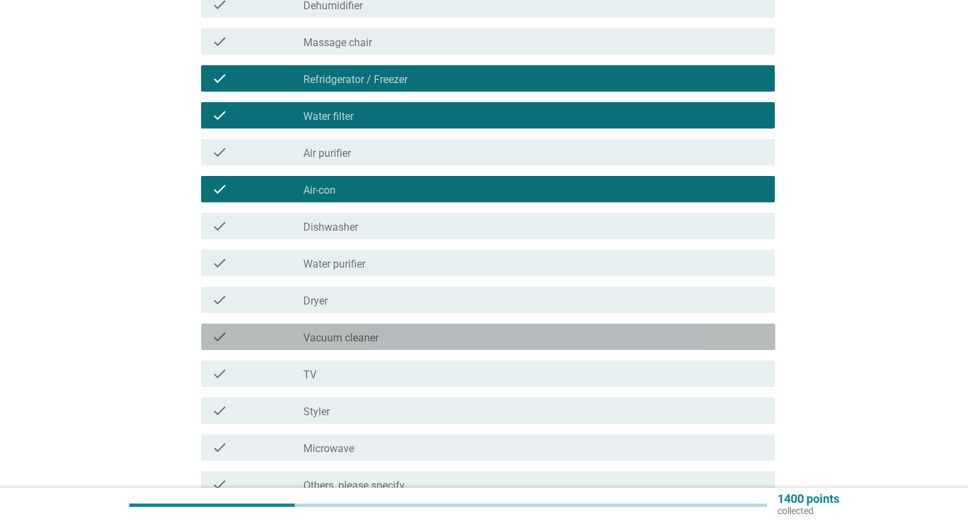
click at [394, 337] on div "check_box_outline_blank Vacuum cleaner" at bounding box center [533, 337] width 461 height 16
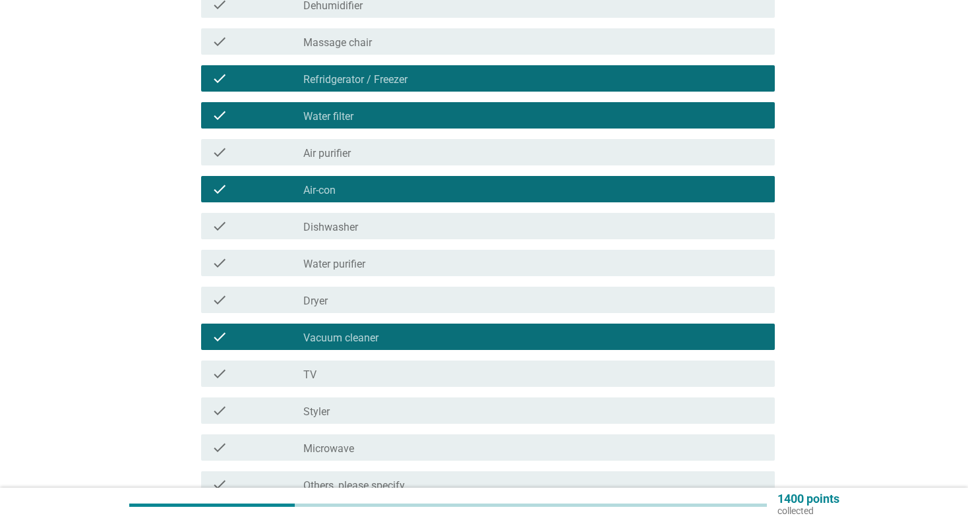
click at [392, 363] on div "check check_box_outline_blank TV" at bounding box center [488, 374] width 574 height 26
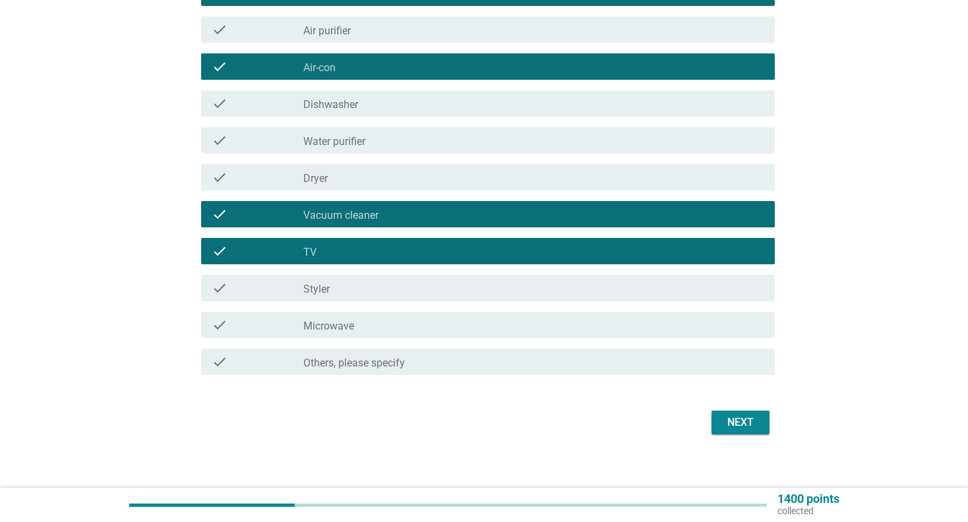
scroll to position [396, 0]
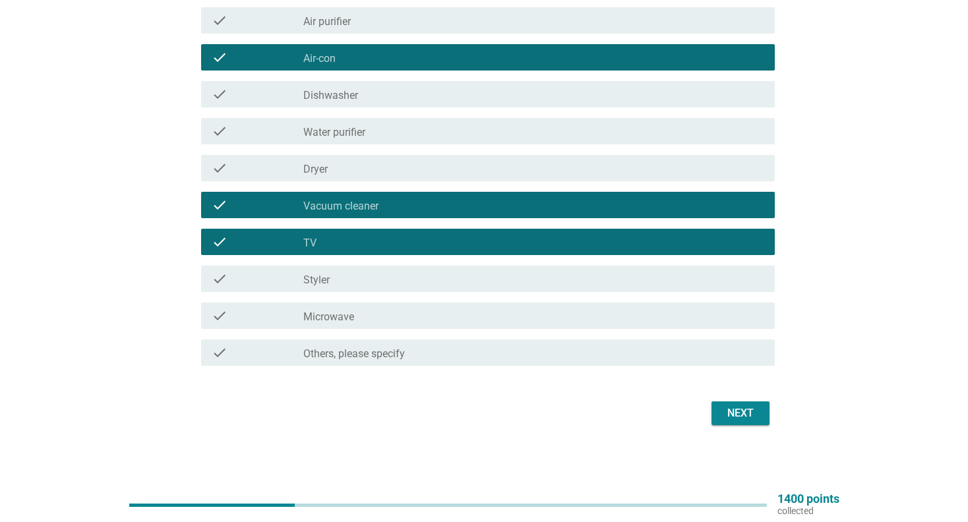
click at [407, 308] on div "check_box_outline_blank Microwave" at bounding box center [533, 316] width 461 height 16
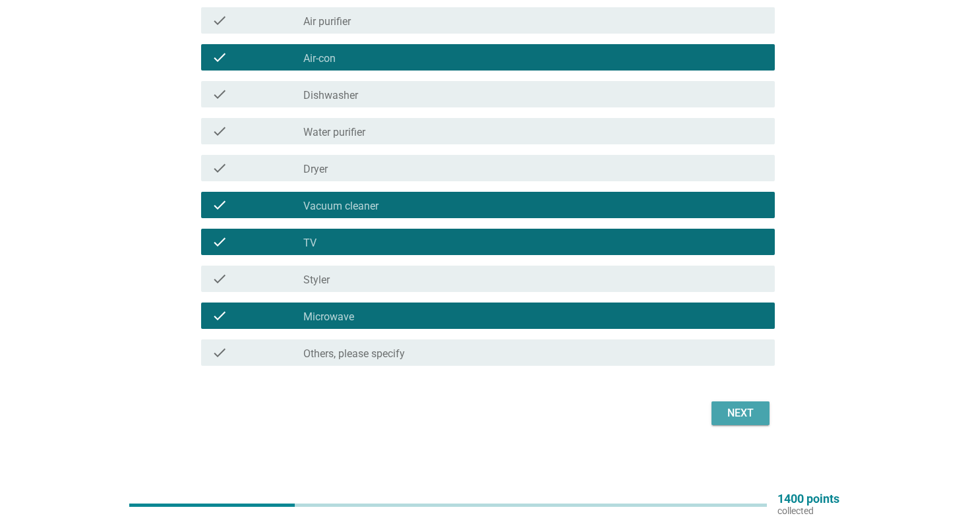
click at [736, 407] on div "Next" at bounding box center [740, 413] width 37 height 16
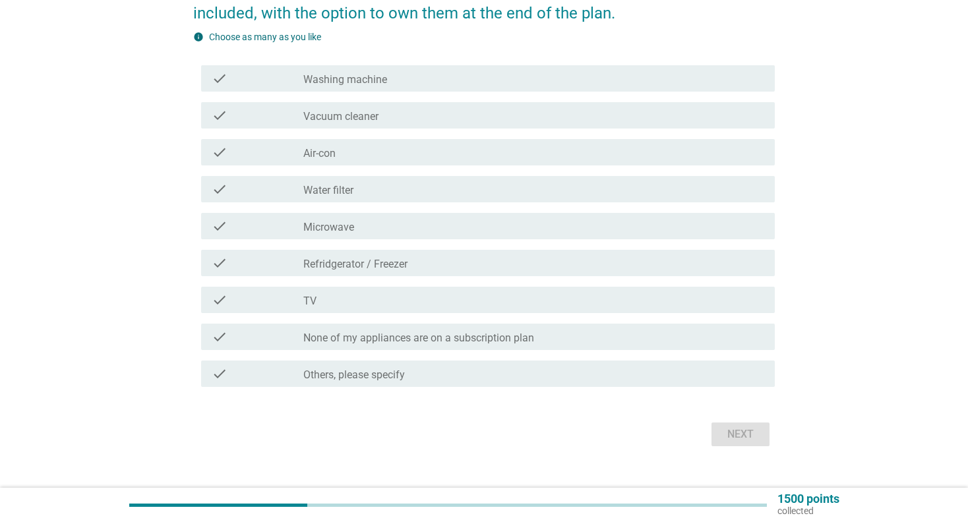
scroll to position [232, 0]
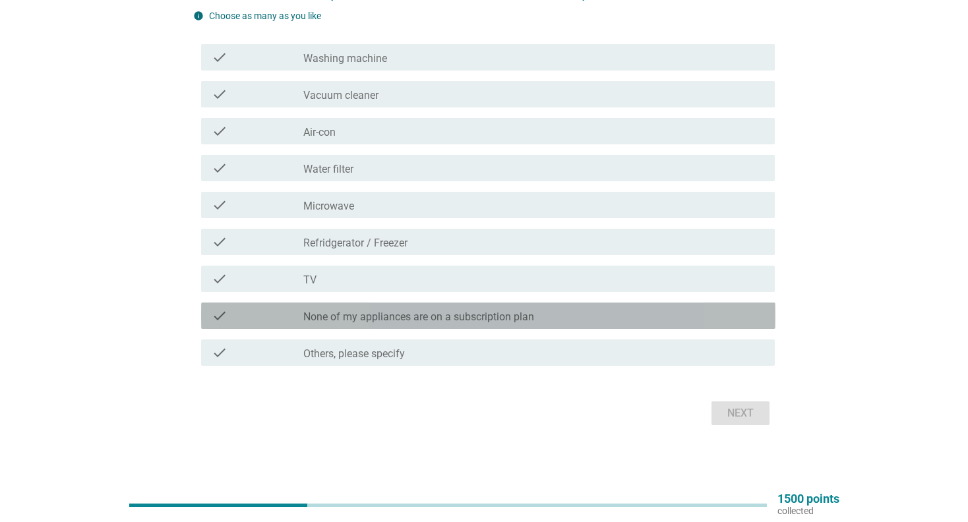
click at [583, 312] on div "check_box_outline_blank None of my appliances are on a subscription plan" at bounding box center [533, 316] width 461 height 16
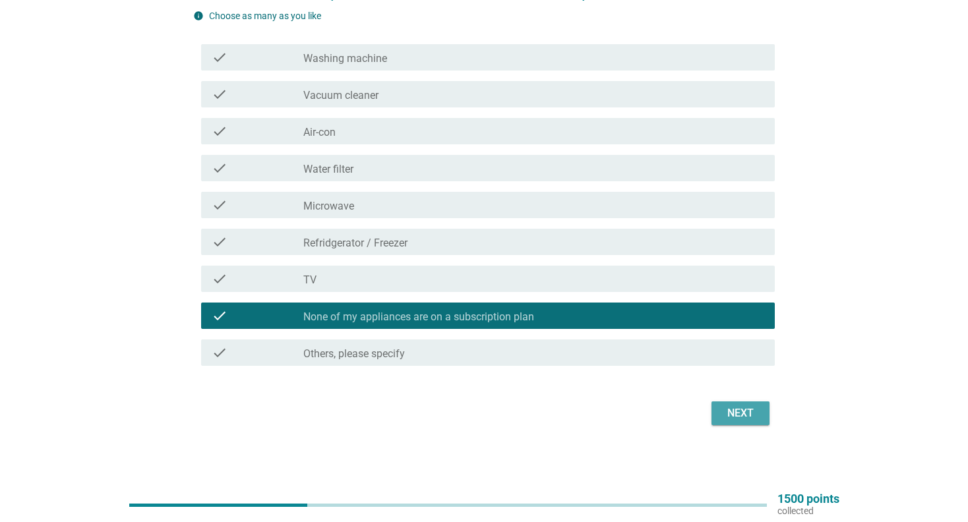
click at [744, 411] on div "Next" at bounding box center [740, 413] width 37 height 16
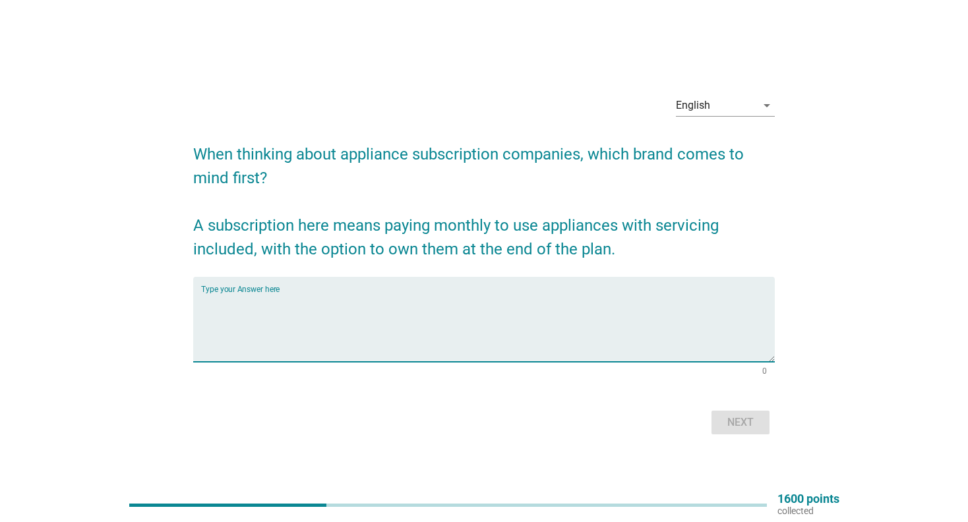
click at [506, 315] on textarea "Type your Answer here" at bounding box center [488, 327] width 574 height 69
type textarea "lg"
click at [743, 432] on button "Next" at bounding box center [740, 423] width 58 height 24
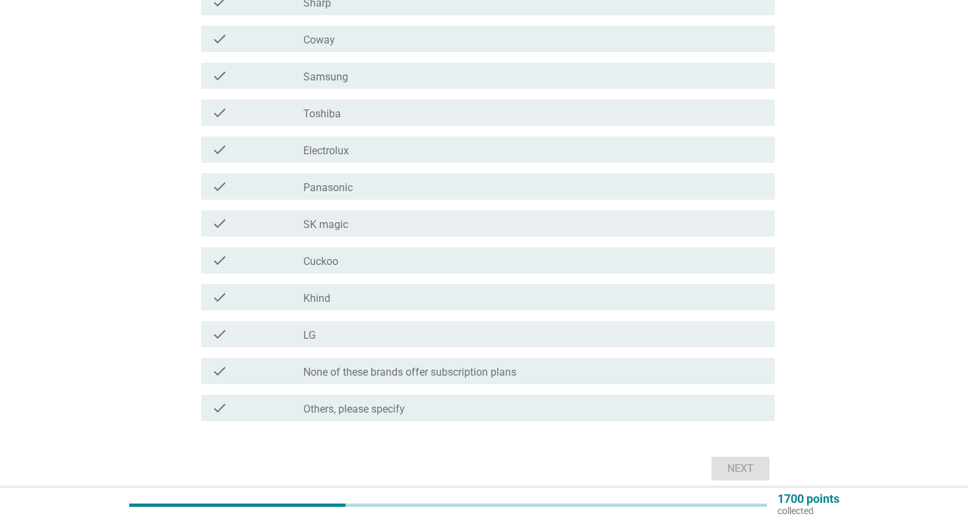
scroll to position [461, 0]
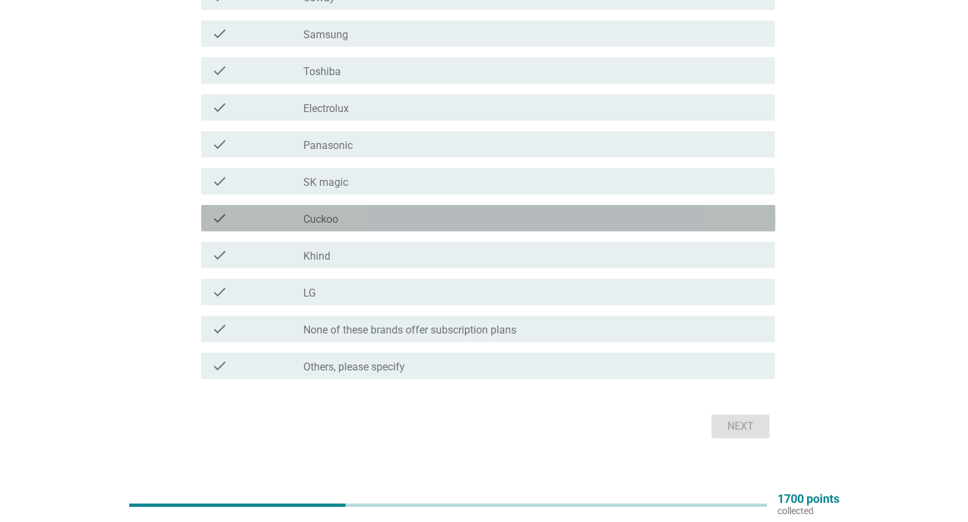
click at [340, 216] on div "check_box_outline_blank Cuckoo" at bounding box center [533, 218] width 461 height 16
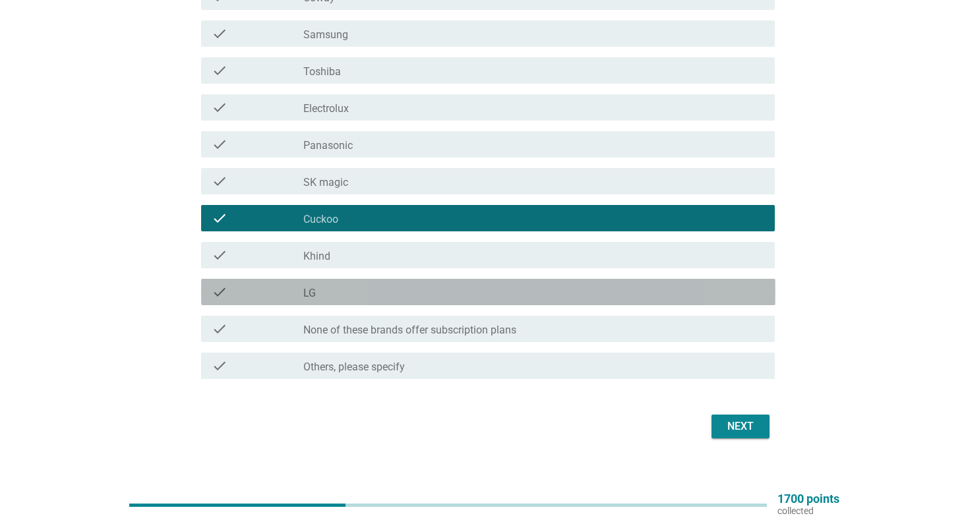
click at [339, 304] on div "check check_box_outline_blank LG" at bounding box center [488, 292] width 574 height 26
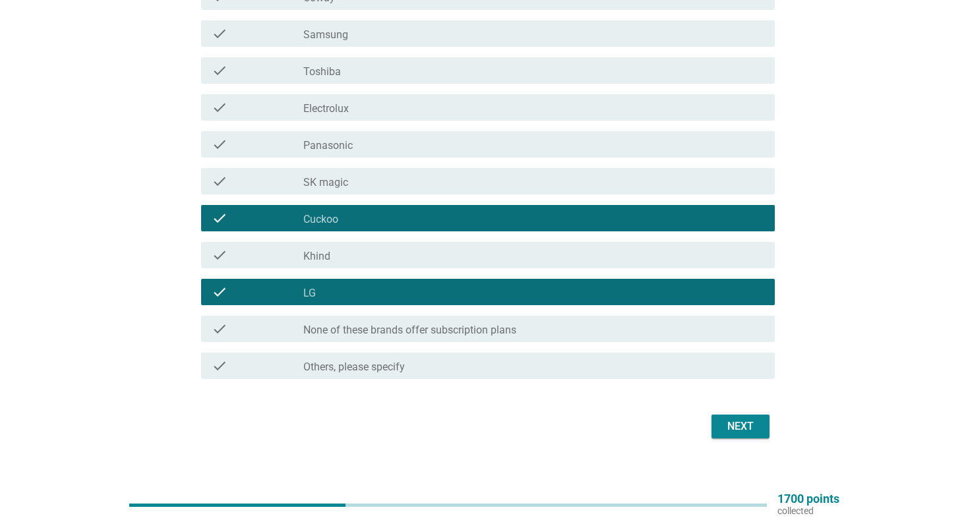
click at [751, 425] on div "Next" at bounding box center [740, 427] width 37 height 16
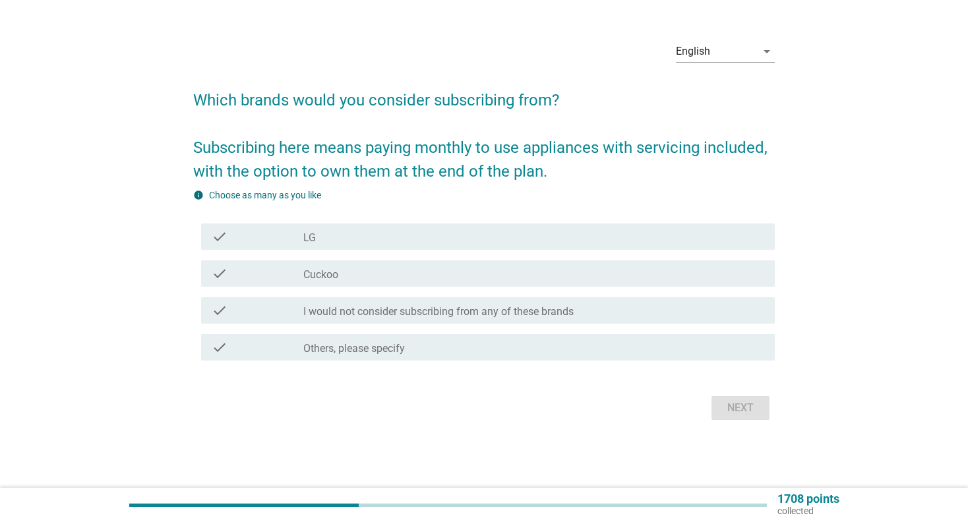
scroll to position [0, 0]
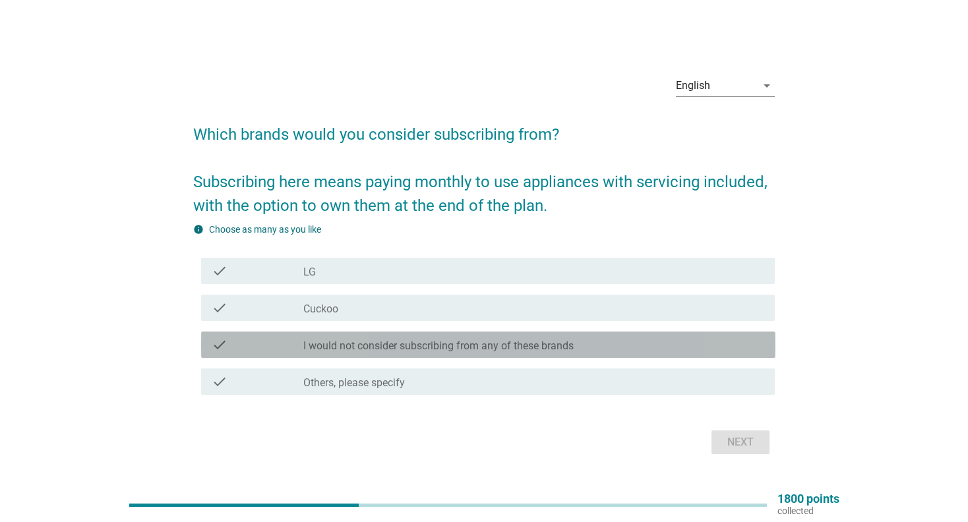
click at [434, 347] on label "I would not consider subscribing from any of these brands" at bounding box center [438, 345] width 270 height 13
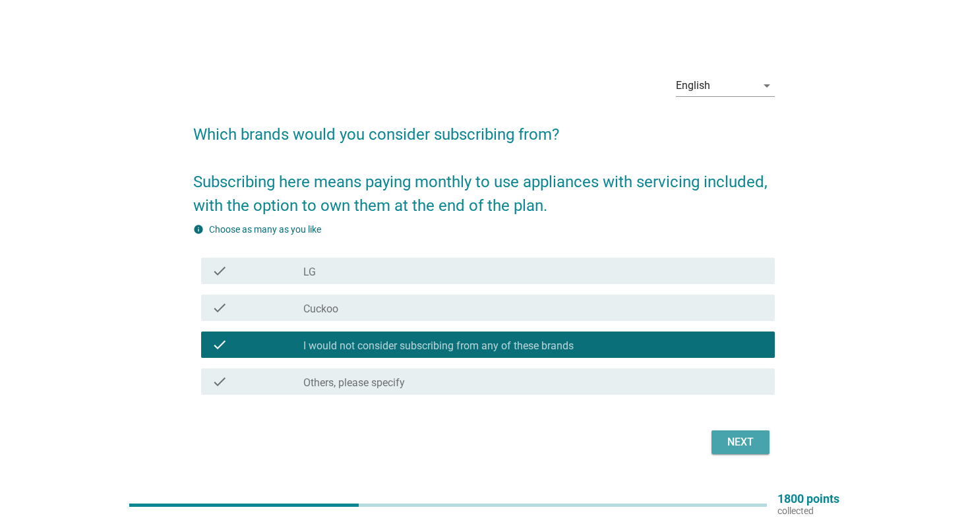
click at [741, 442] on div "Next" at bounding box center [740, 442] width 37 height 16
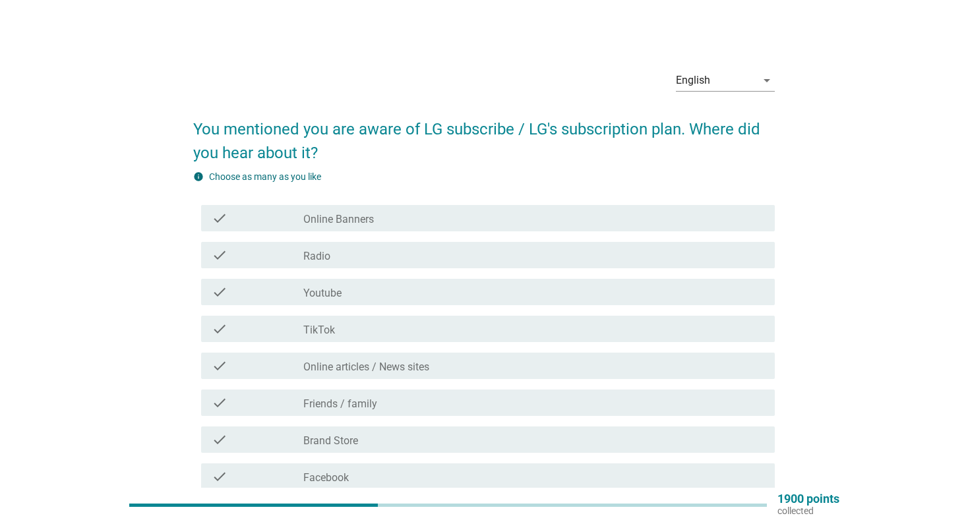
click at [466, 245] on div "check check_box_outline_blank Radio" at bounding box center [488, 255] width 574 height 26
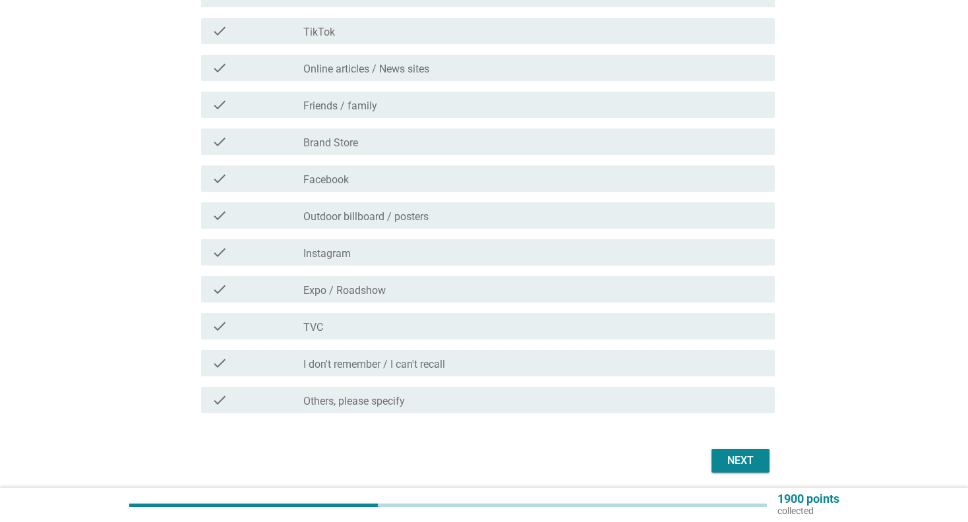
scroll to position [330, 0]
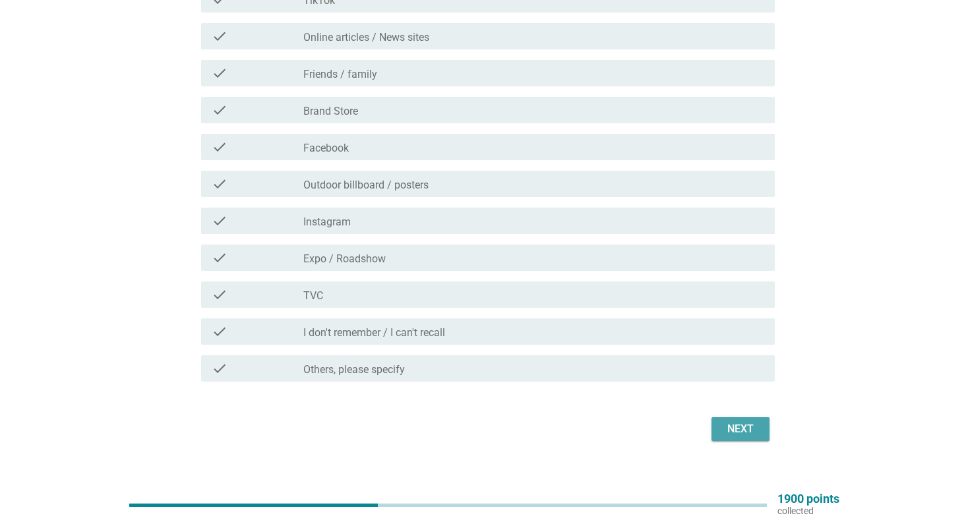
click at [747, 430] on div "Next" at bounding box center [740, 429] width 37 height 16
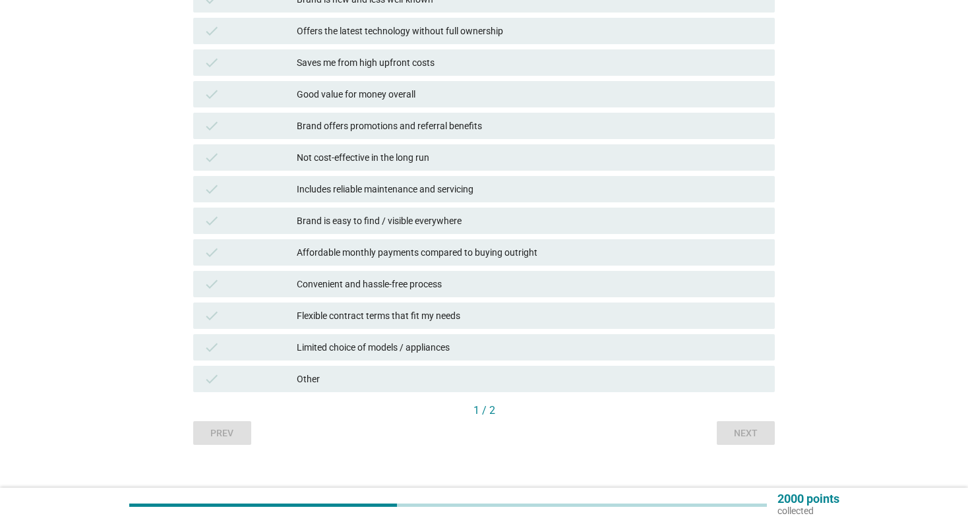
scroll to position [379, 0]
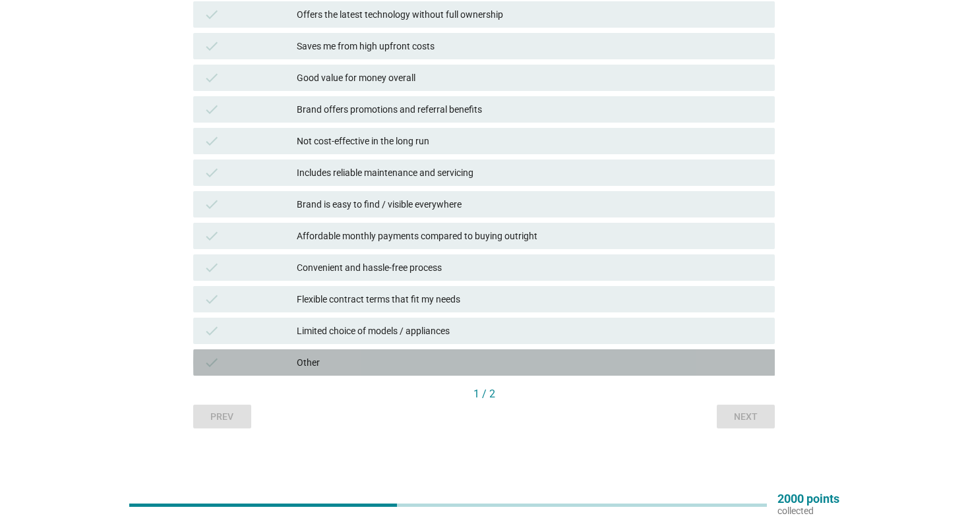
click at [406, 367] on div "Other" at bounding box center [530, 363] width 467 height 16
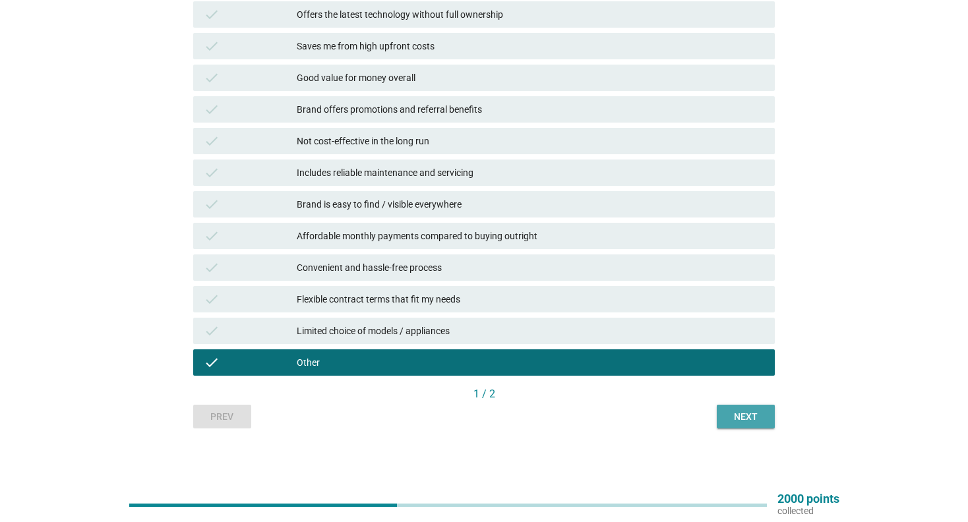
click at [756, 415] on div "Next" at bounding box center [745, 417] width 37 height 14
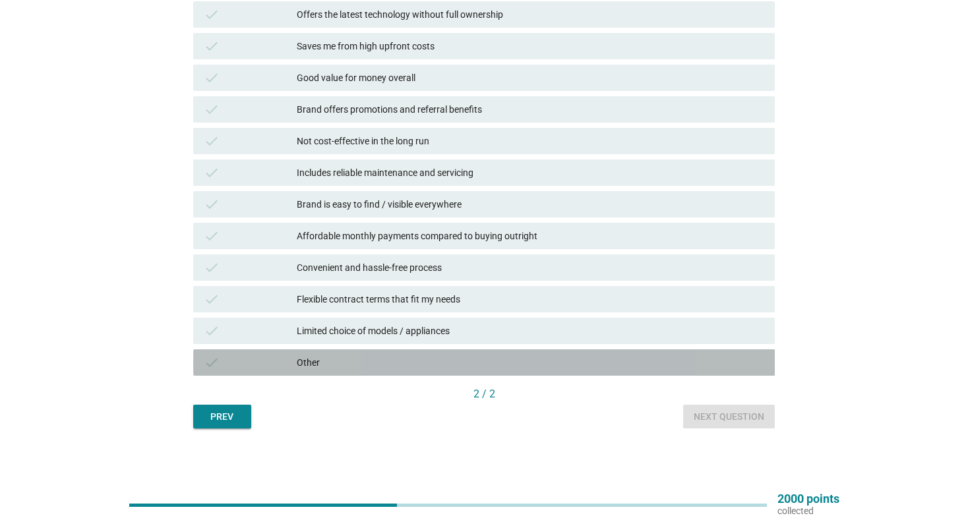
drag, startPoint x: 580, startPoint y: 365, endPoint x: 656, endPoint y: 377, distance: 76.7
click at [580, 367] on div "Other" at bounding box center [530, 363] width 467 height 16
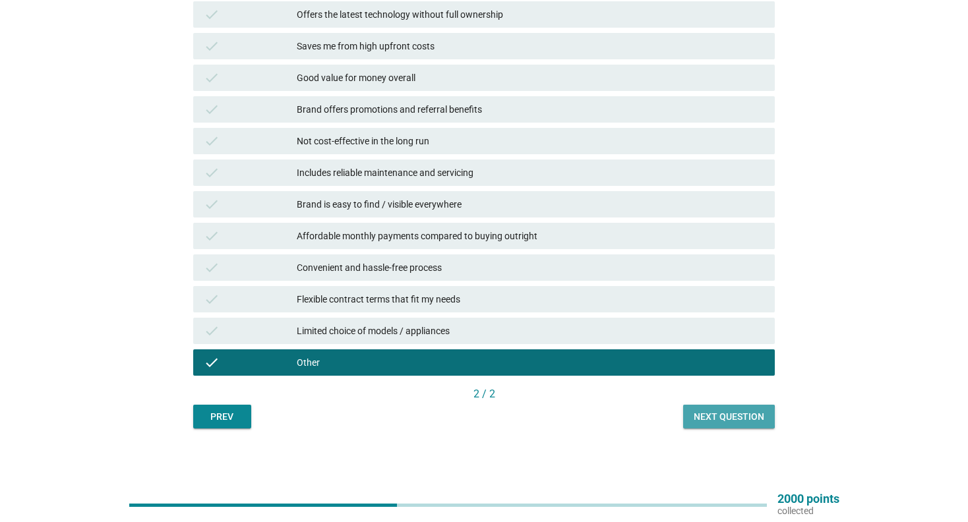
click at [706, 415] on div "Next question" at bounding box center [728, 417] width 71 height 14
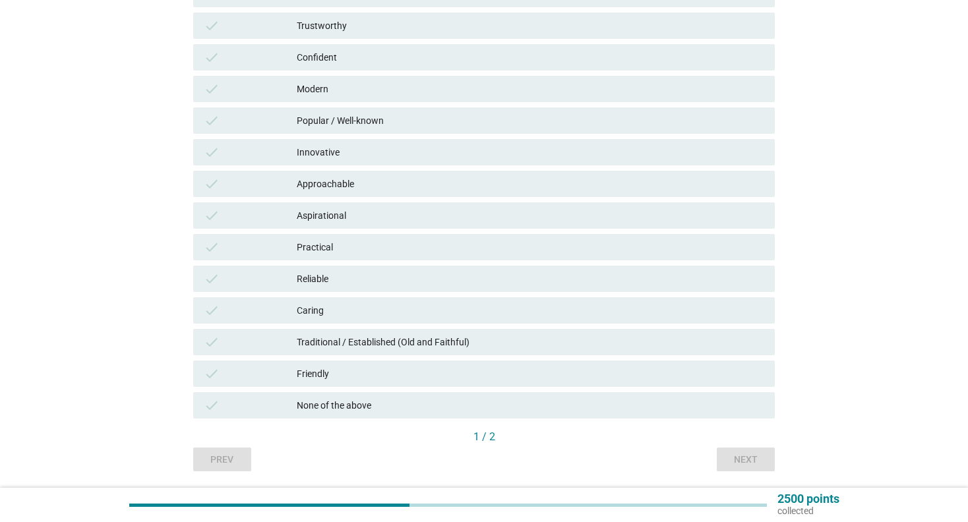
scroll to position [330, 0]
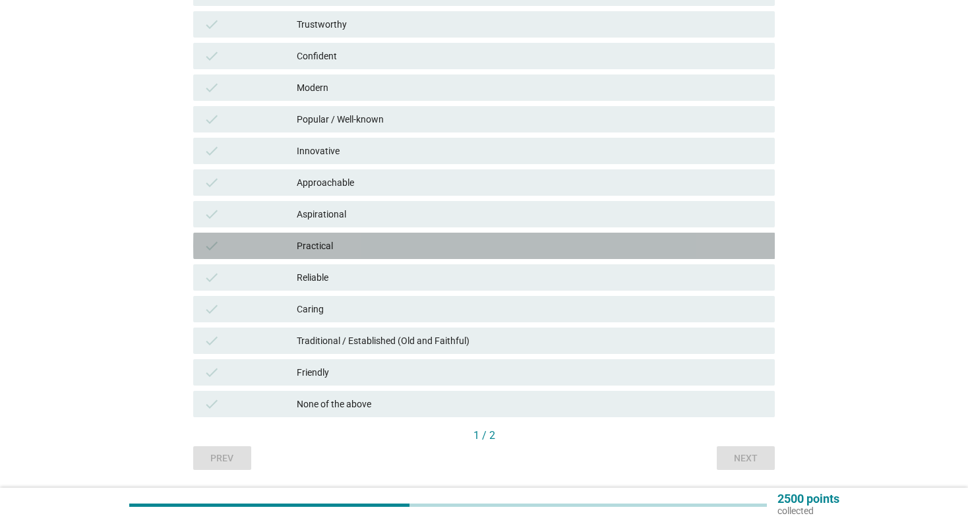
click at [461, 247] on div "Practical" at bounding box center [530, 246] width 467 height 16
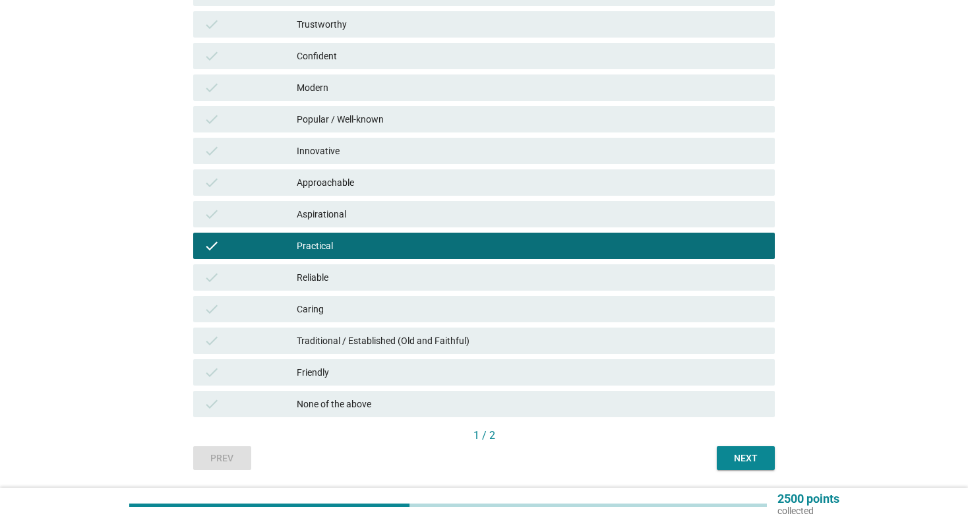
click at [757, 455] on div "Next" at bounding box center [745, 459] width 37 height 14
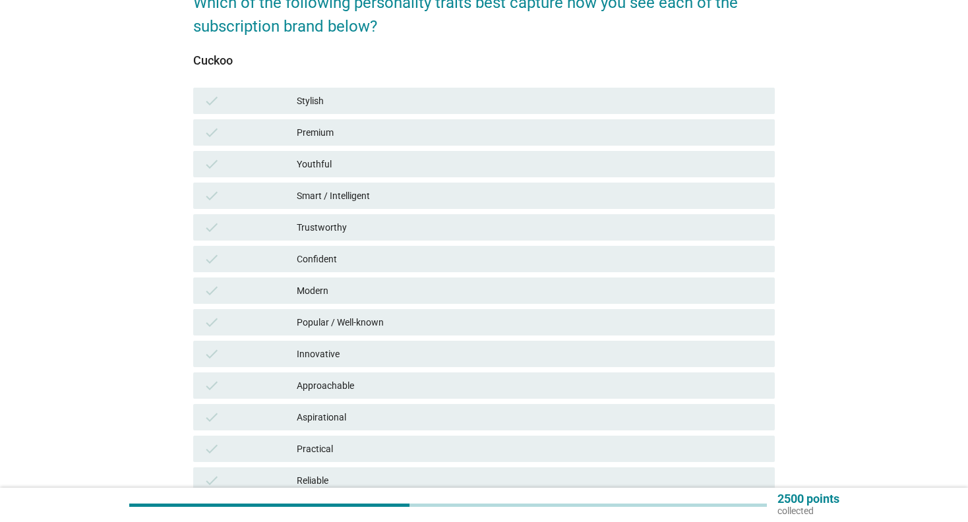
scroll to position [198, 0]
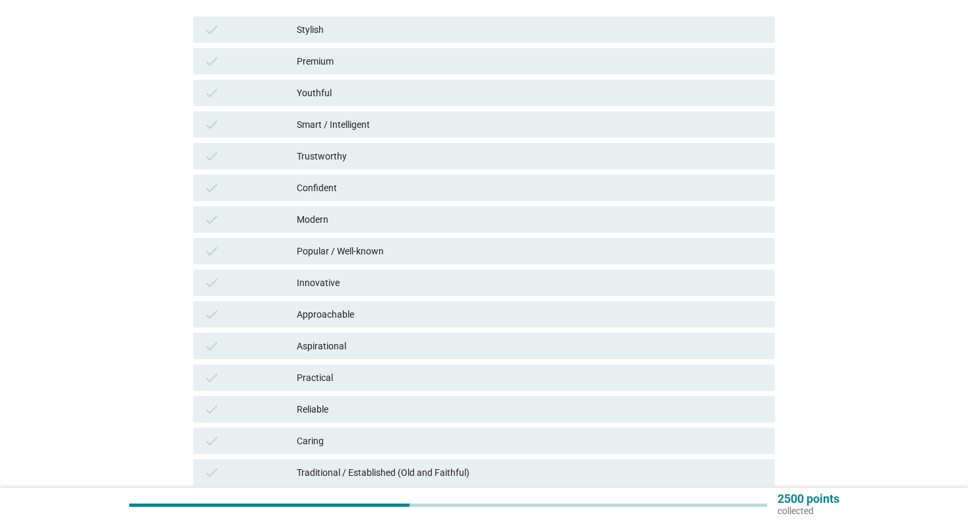
click at [473, 375] on div "Practical" at bounding box center [530, 378] width 467 height 16
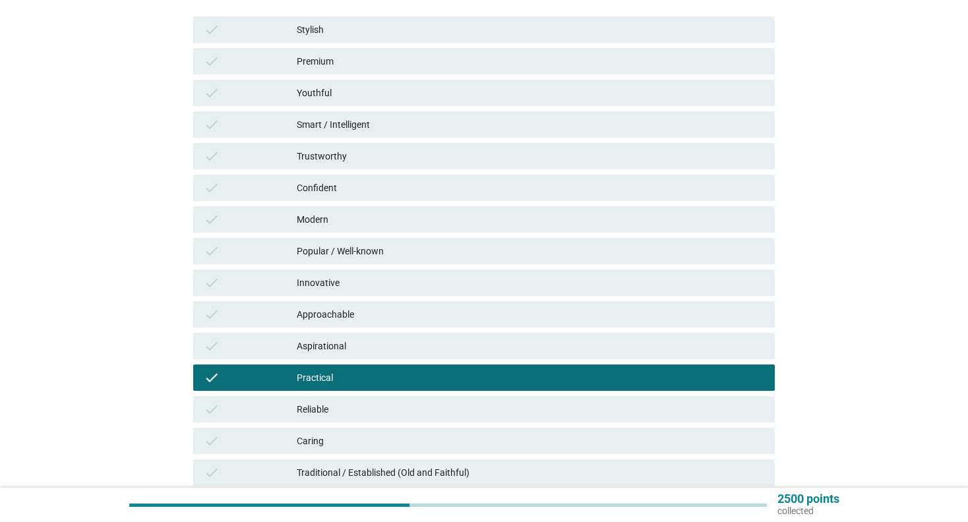
scroll to position [371, 0]
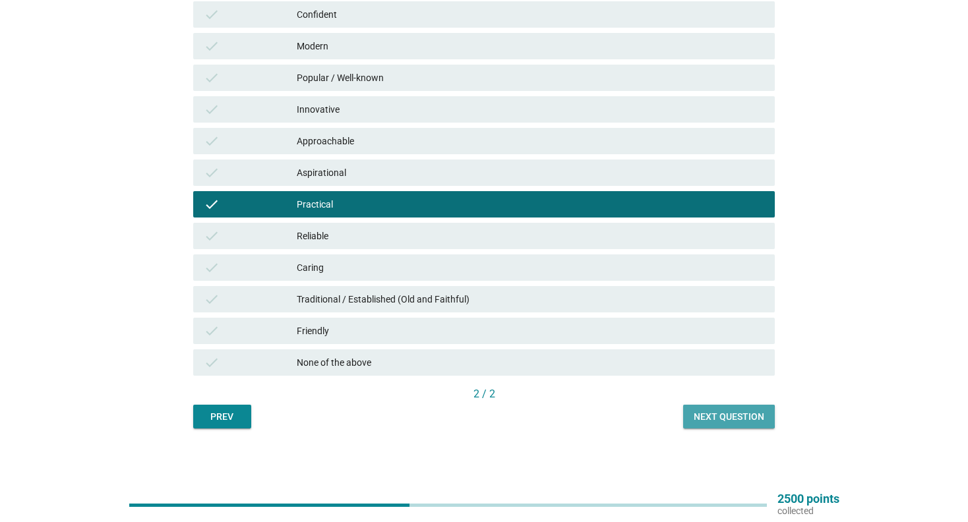
click at [693, 416] on button "Next question" at bounding box center [729, 417] width 92 height 24
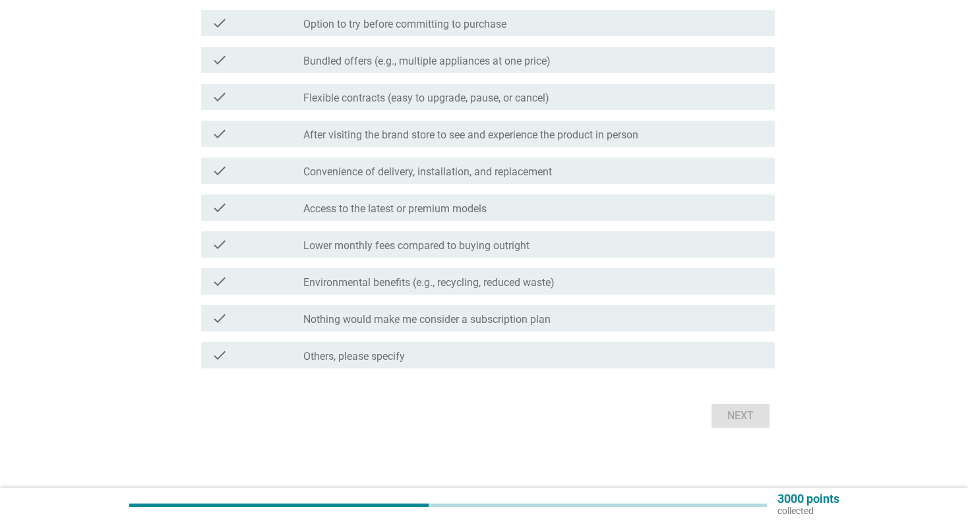
scroll to position [235, 0]
click at [573, 312] on div "check_box_outline_blank Nothing would make me consider a subscription plan" at bounding box center [533, 316] width 461 height 16
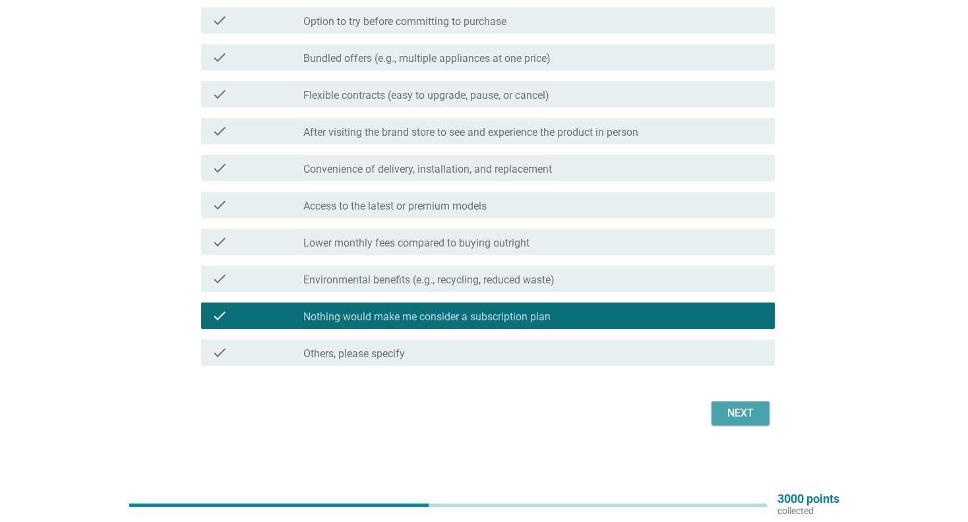
click at [727, 406] on div "Next" at bounding box center [740, 413] width 37 height 16
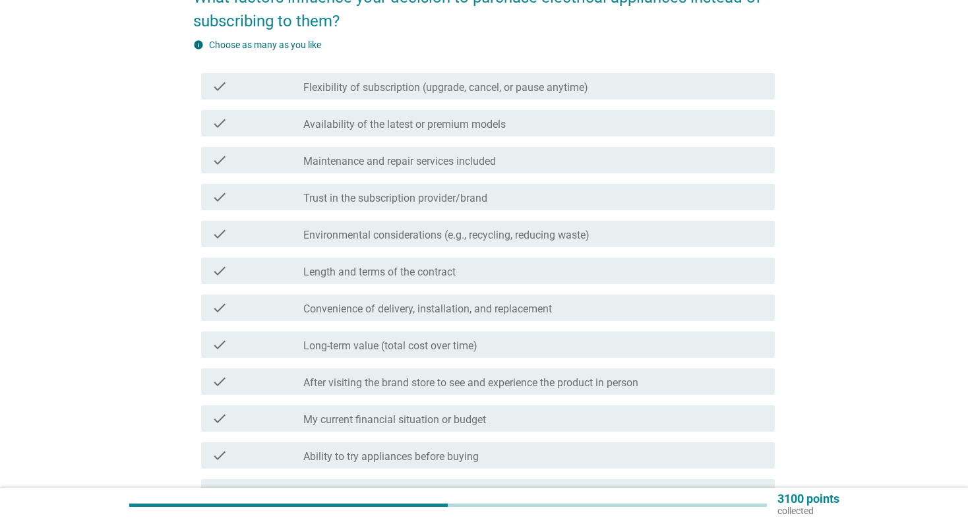
scroll to position [198, 0]
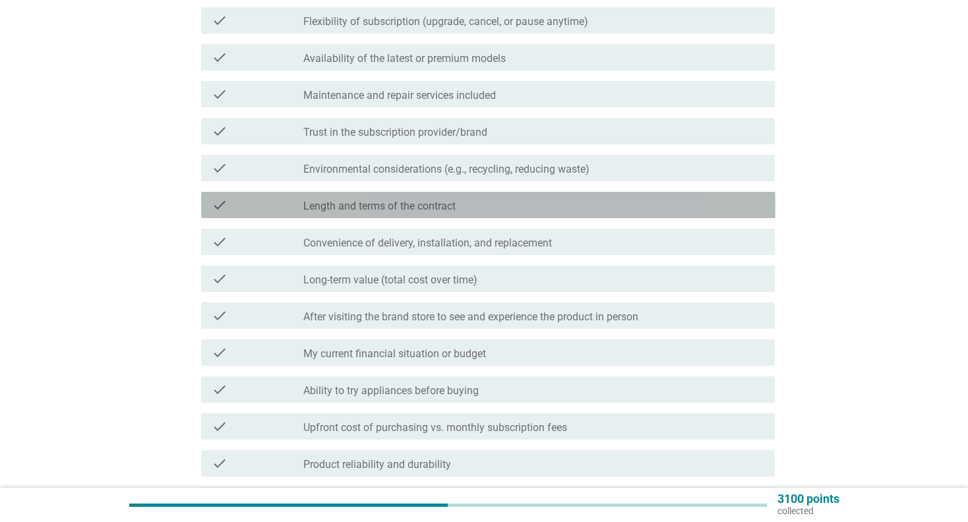
click at [382, 204] on label "Length and terms of the contract" at bounding box center [379, 206] width 152 height 13
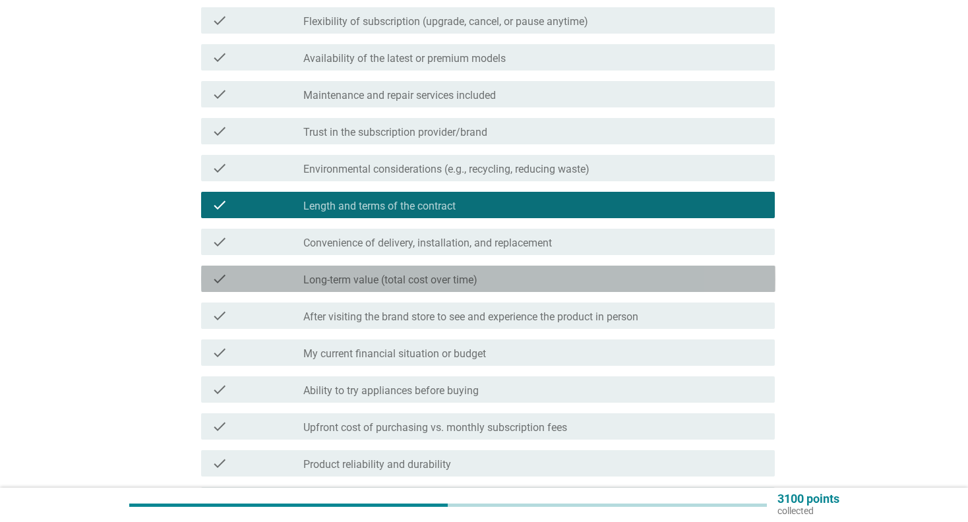
click at [363, 281] on label "Long-term value (total cost over time)" at bounding box center [390, 280] width 174 height 13
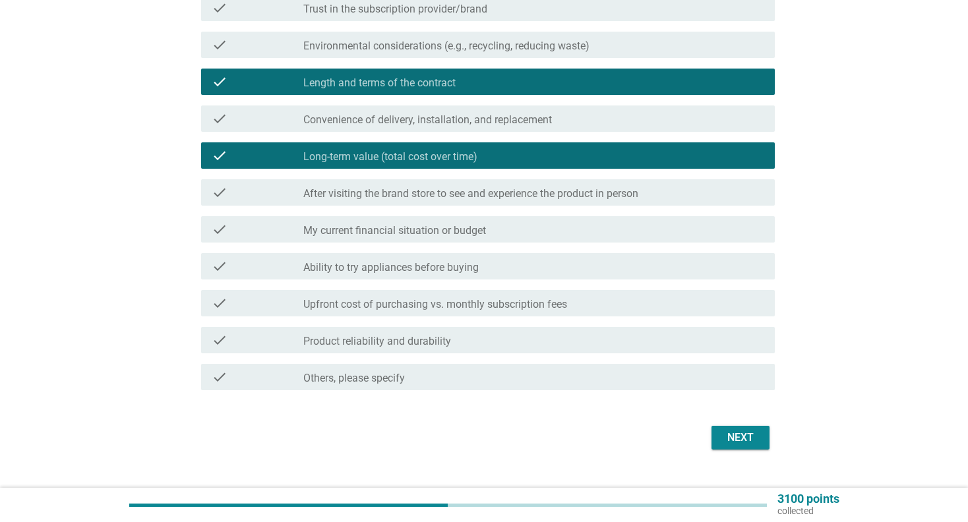
scroll to position [330, 0]
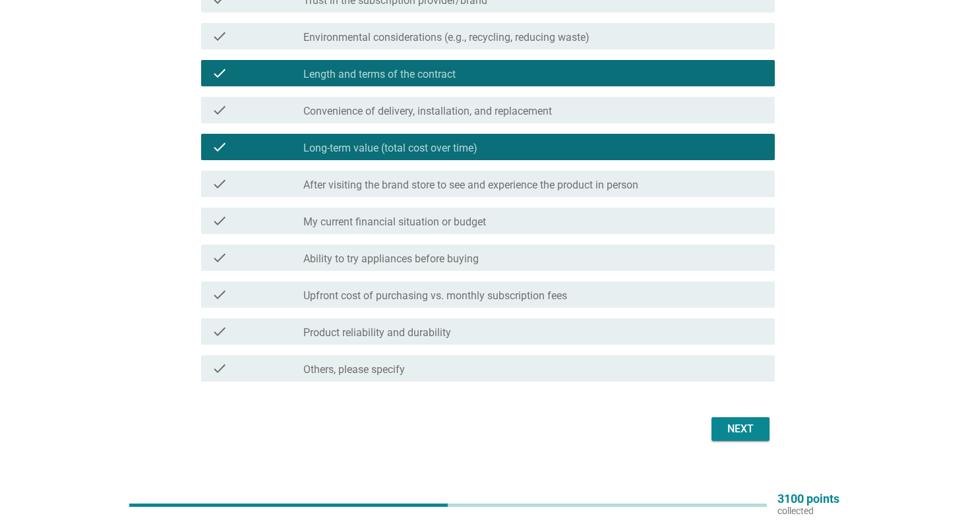
click at [734, 432] on div "Next" at bounding box center [740, 429] width 37 height 16
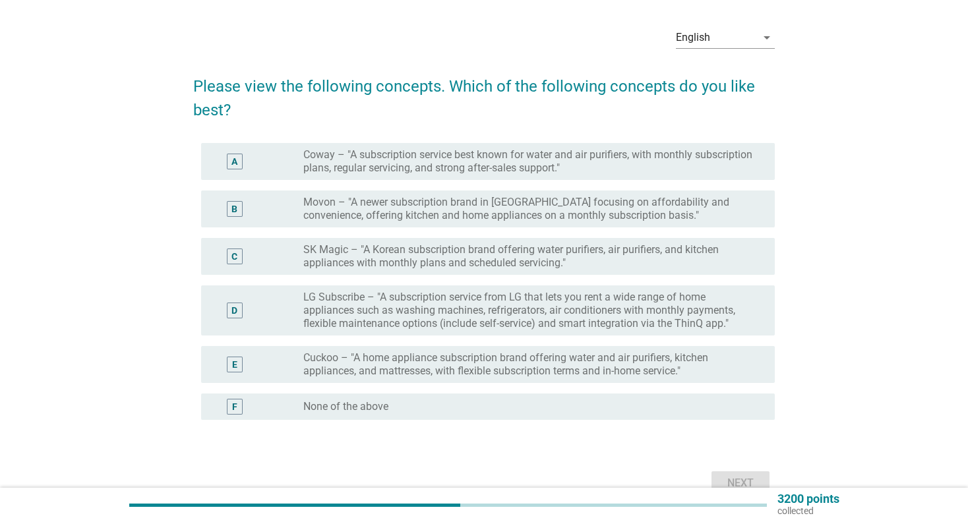
scroll to position [66, 0]
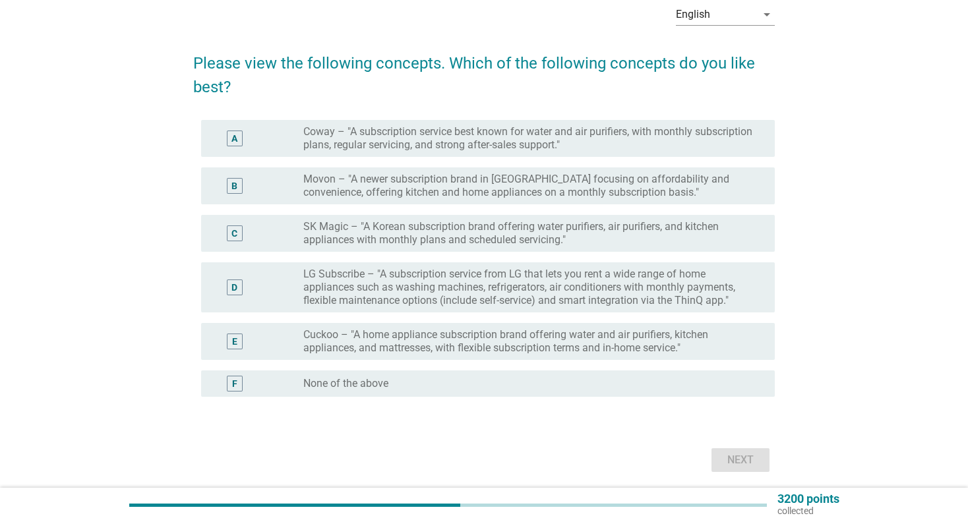
click at [376, 388] on label "None of the above" at bounding box center [345, 383] width 85 height 13
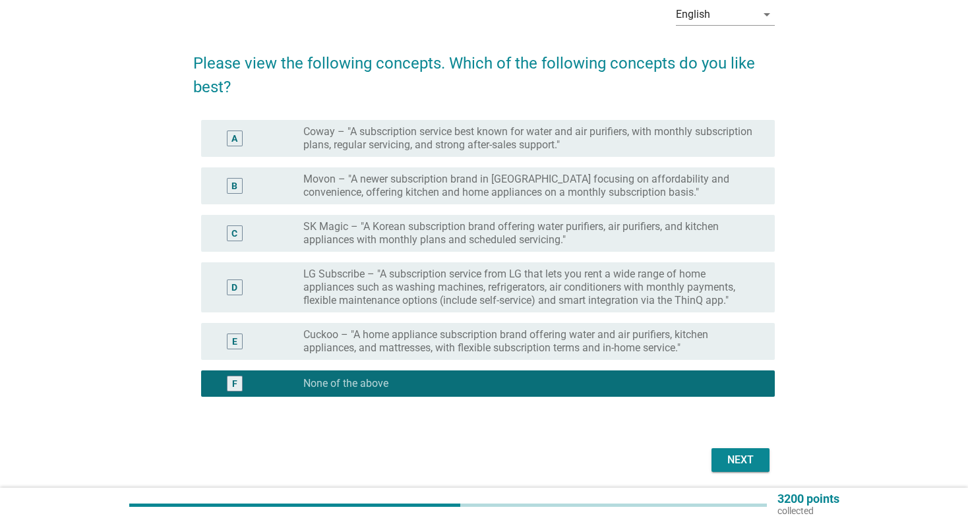
click at [738, 463] on div "Next" at bounding box center [740, 460] width 37 height 16
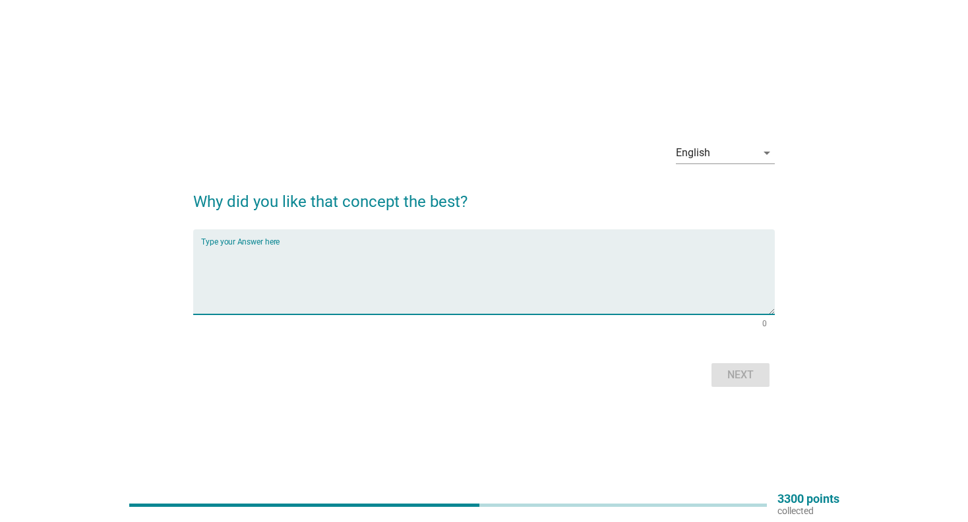
click at [382, 255] on textarea "Type your Answer here" at bounding box center [488, 279] width 574 height 69
type textarea "none of it"
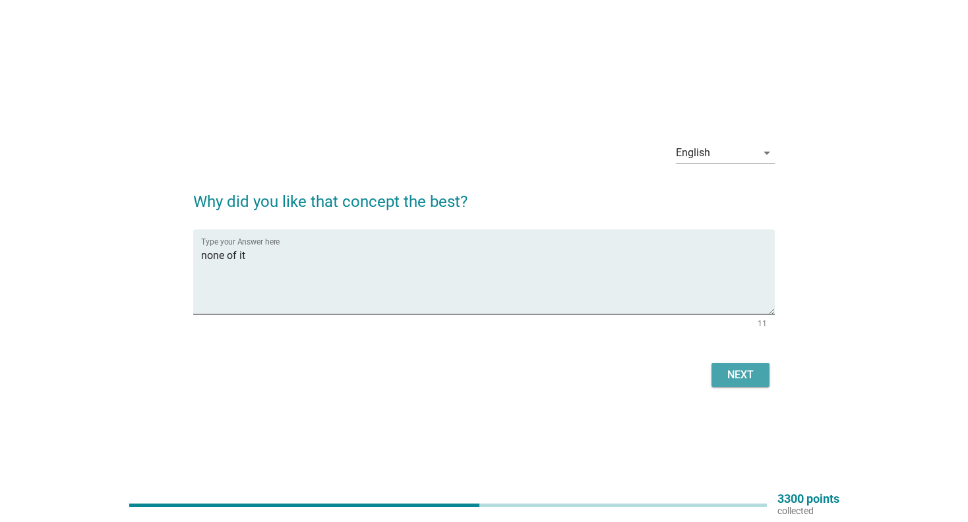
click at [753, 384] on button "Next" at bounding box center [740, 375] width 58 height 24
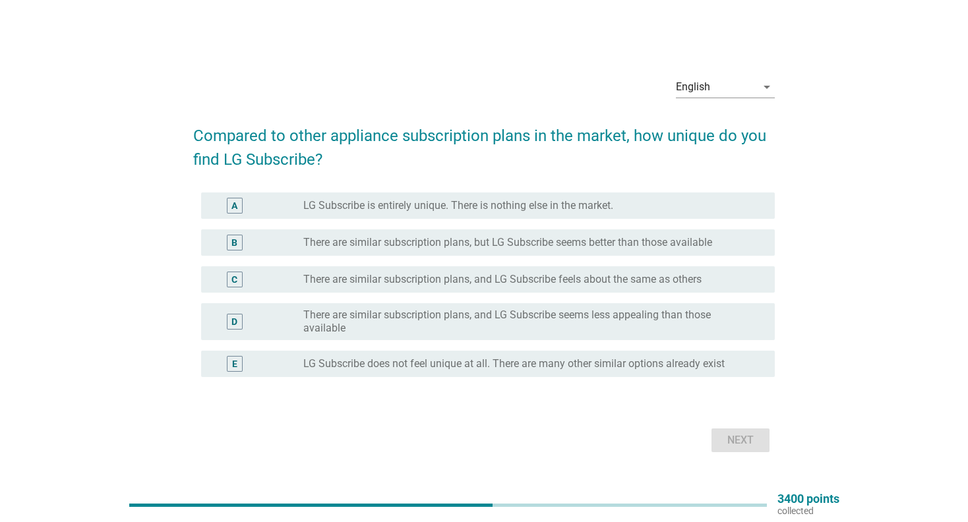
click at [490, 365] on label "LG Subscribe does not feel unique at all. There are many other similar options …" at bounding box center [513, 363] width 421 height 13
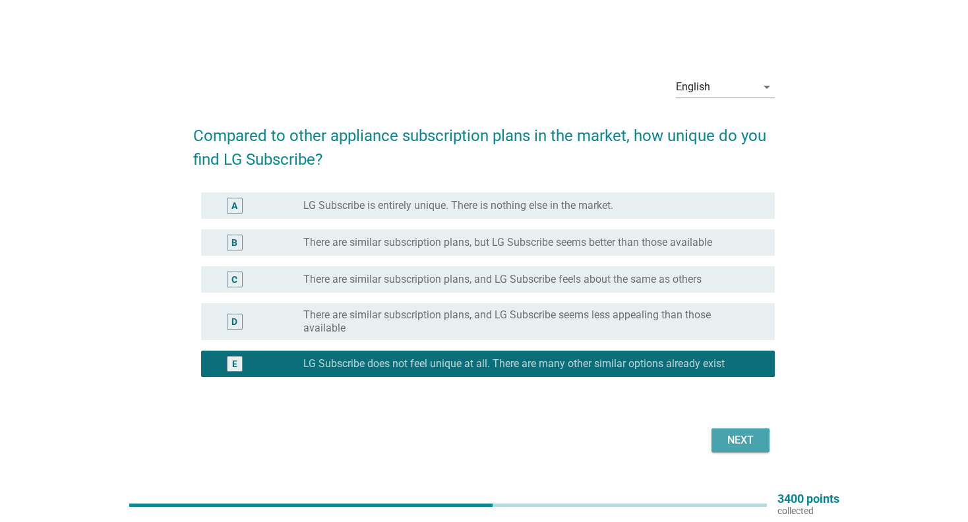
click at [735, 439] on div "Next" at bounding box center [740, 440] width 37 height 16
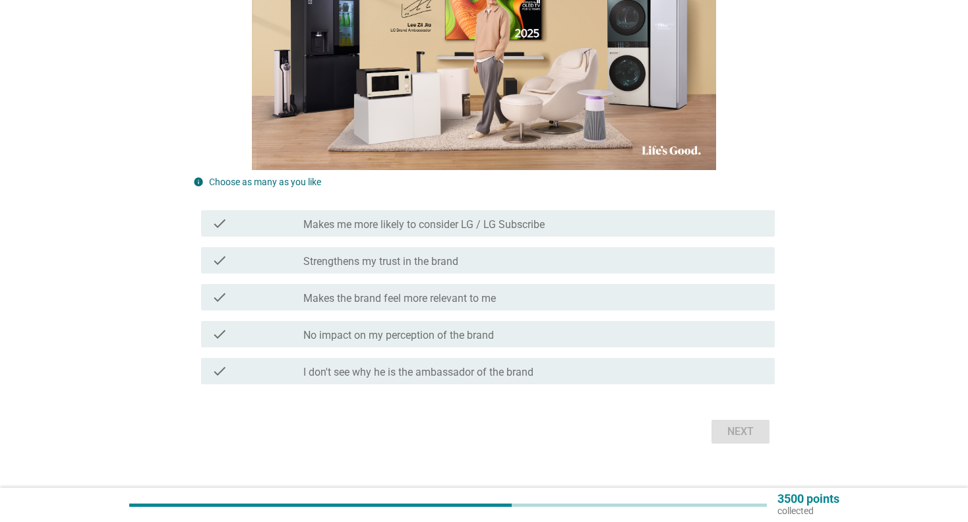
scroll to position [309, 0]
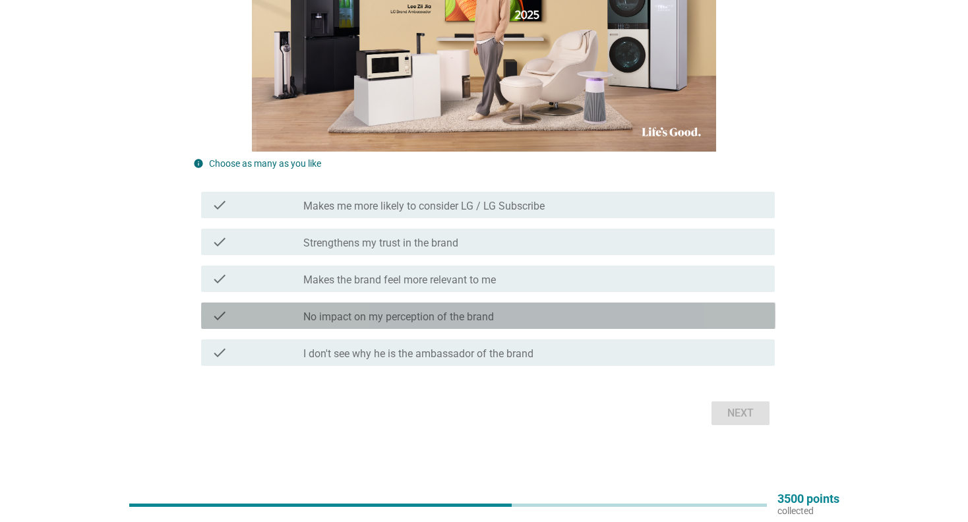
click at [530, 312] on div "check_box_outline_blank No impact on my perception of the brand" at bounding box center [533, 316] width 461 height 16
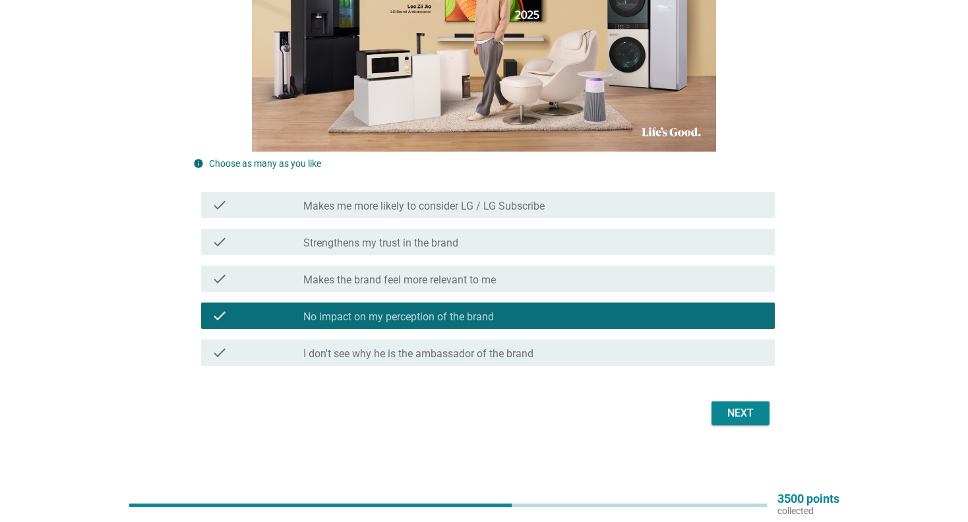
click at [736, 413] on div "Next" at bounding box center [740, 413] width 37 height 16
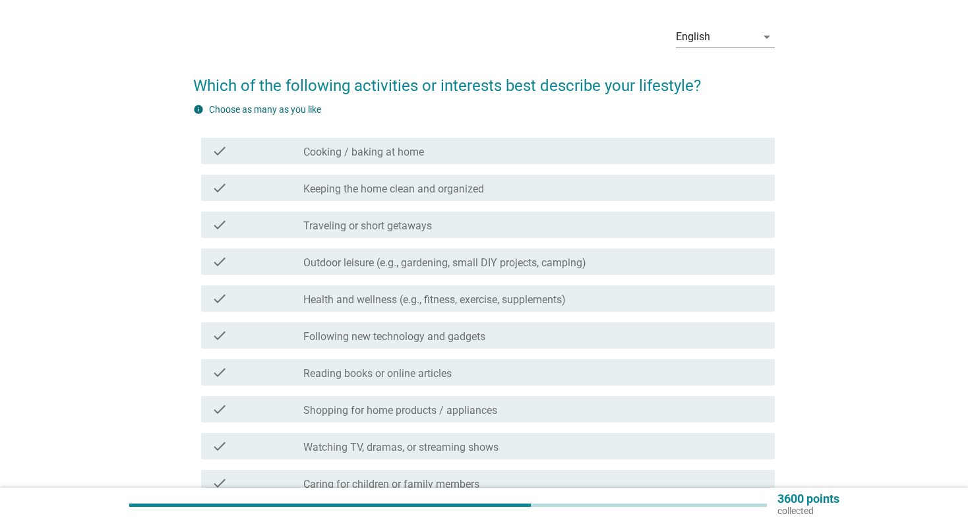
scroll to position [66, 0]
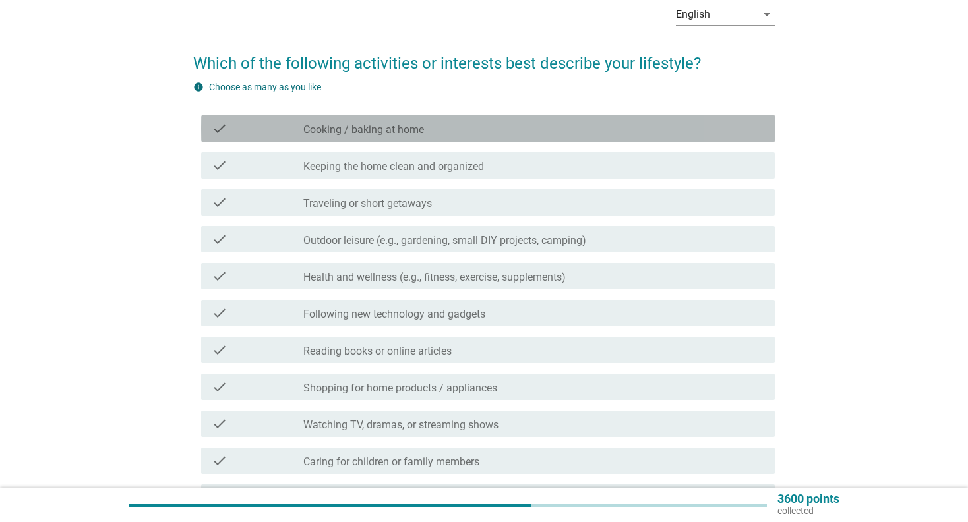
click at [472, 131] on div "check_box_outline_blank Cooking / baking at home" at bounding box center [533, 129] width 461 height 16
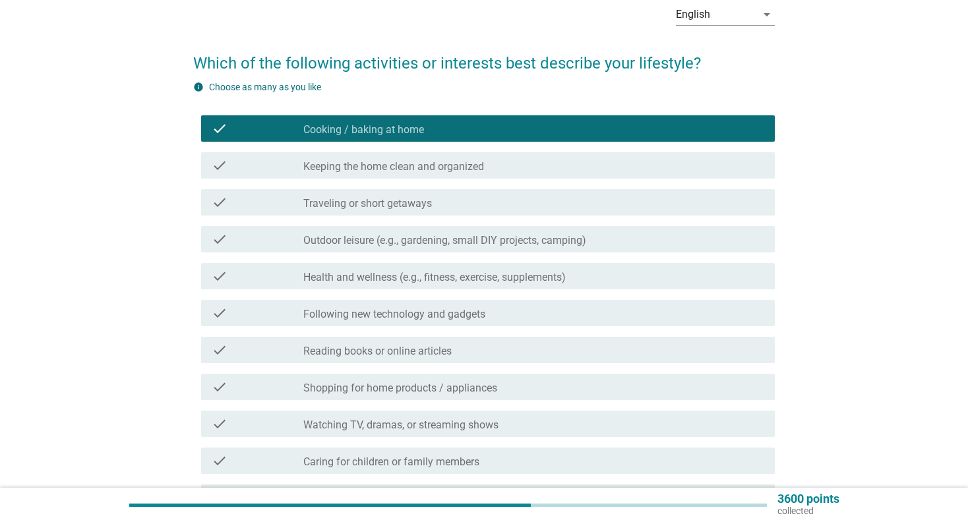
click at [480, 158] on div "check_box_outline_blank Keeping the home clean and organized" at bounding box center [533, 166] width 461 height 16
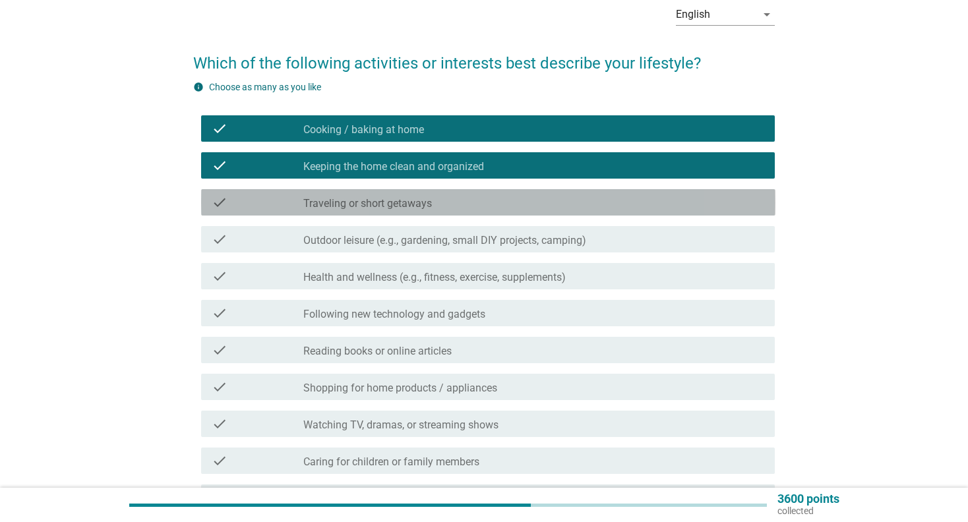
click at [516, 200] on div "check_box_outline_blank Traveling or short getaways" at bounding box center [533, 202] width 461 height 16
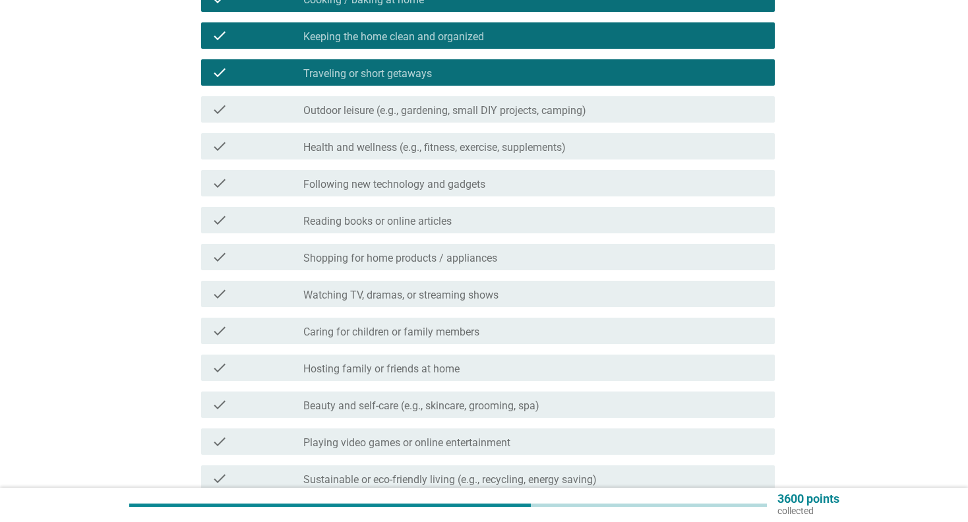
scroll to position [198, 0]
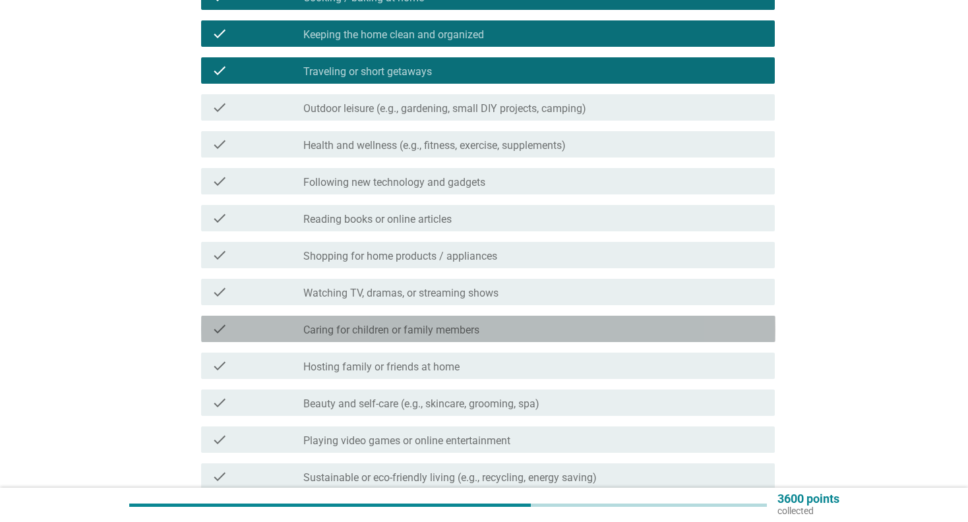
click at [561, 322] on div "check_box_outline_blank Caring for children or family members" at bounding box center [533, 329] width 461 height 16
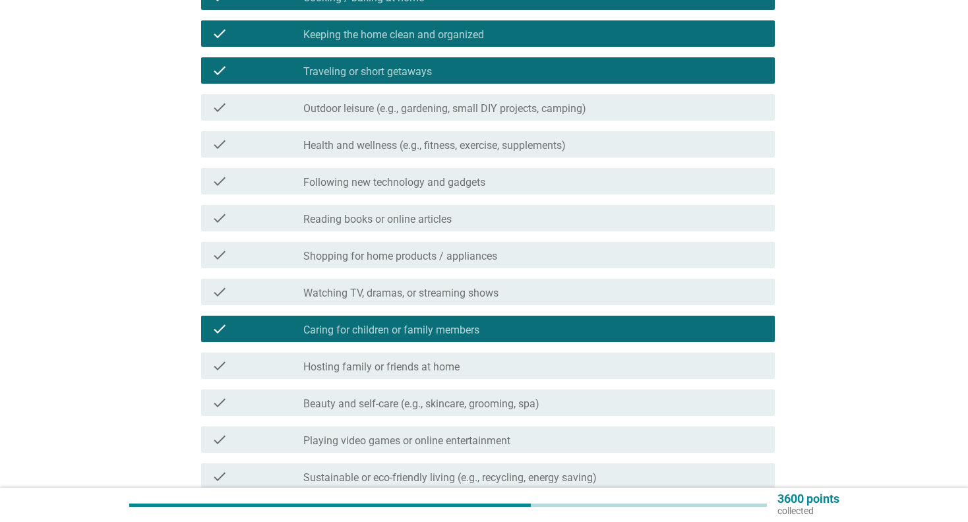
click at [561, 287] on div "check_box_outline_blank Watching TV, dramas, or streaming shows" at bounding box center [533, 292] width 461 height 16
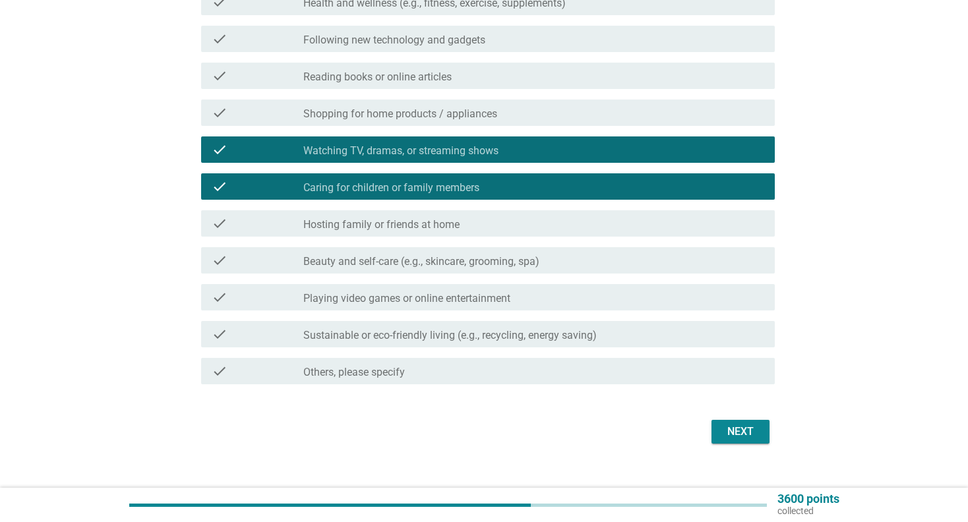
scroll to position [359, 0]
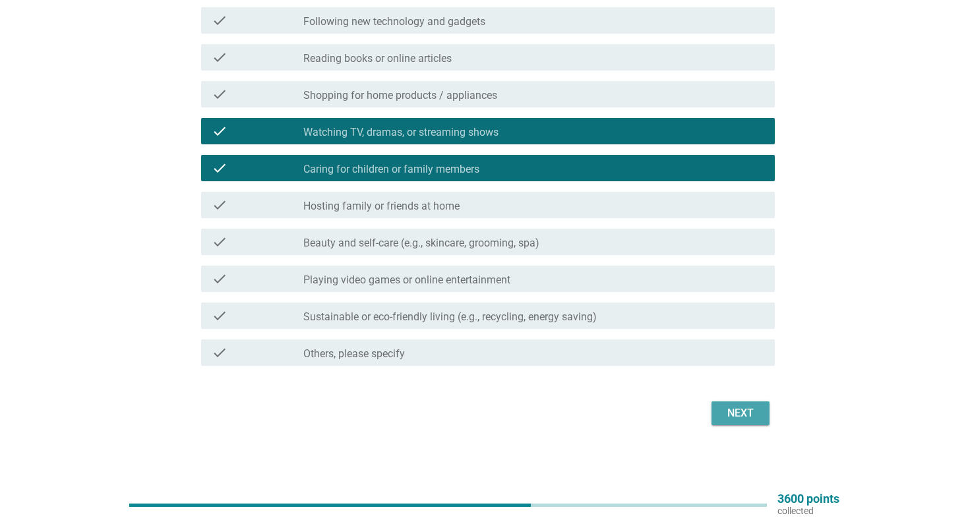
click at [736, 423] on button "Next" at bounding box center [740, 413] width 58 height 24
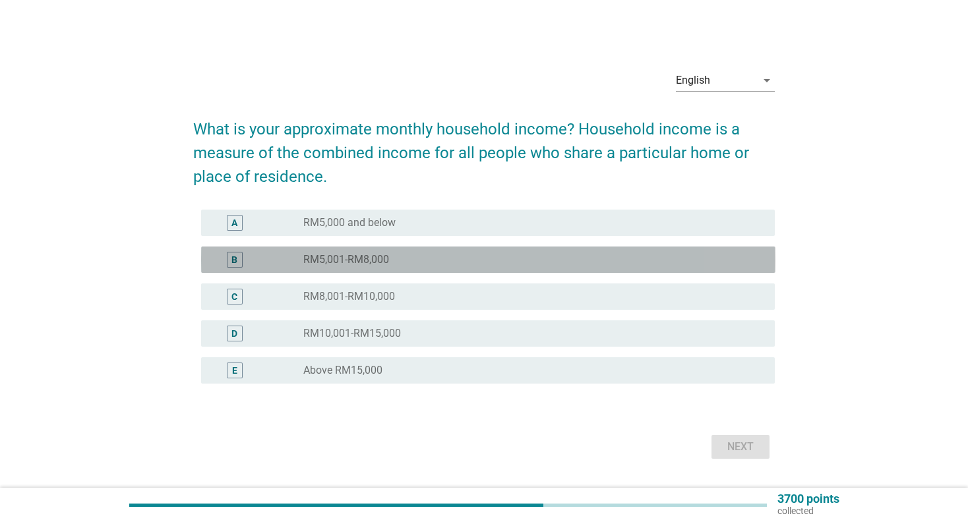
click at [363, 254] on label "RM5,001-RM8,000" at bounding box center [346, 259] width 86 height 13
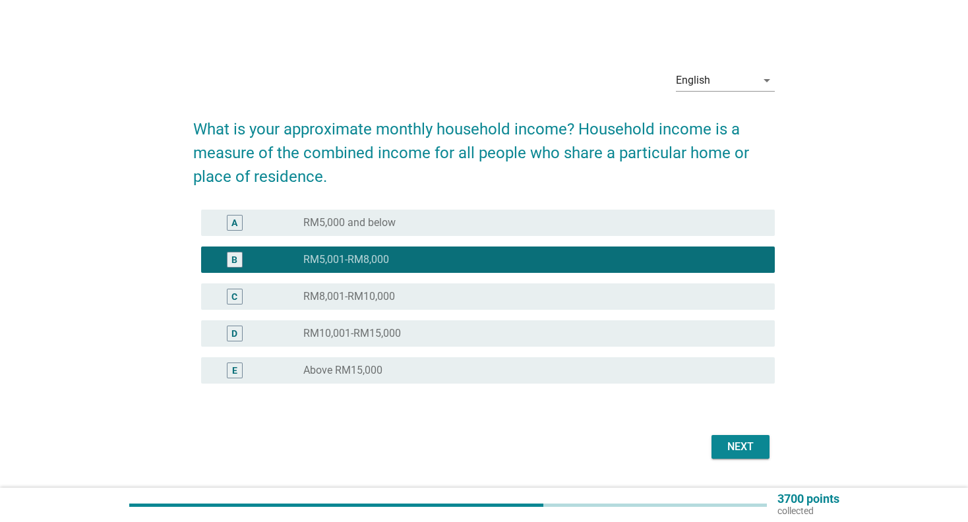
click at [744, 446] on div "Next" at bounding box center [740, 447] width 37 height 16
